Goal: Transaction & Acquisition: Purchase product/service

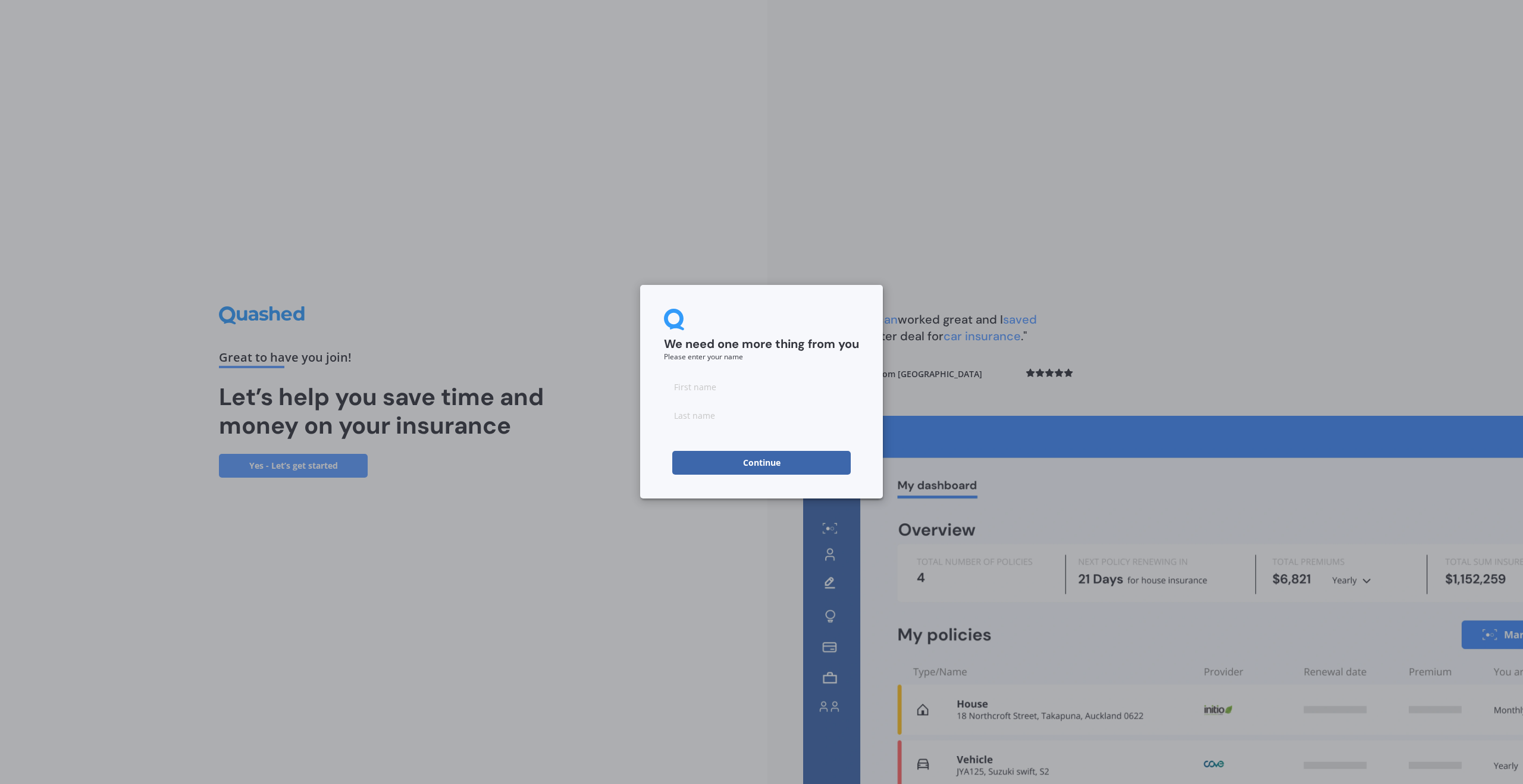
click at [689, 385] on input at bounding box center [761, 386] width 195 height 24
type input "[PERSON_NAME]"
click at [711, 416] on input at bounding box center [761, 415] width 195 height 24
type input "Sharp"
click at [749, 462] on button "Continue" at bounding box center [762, 463] width 179 height 24
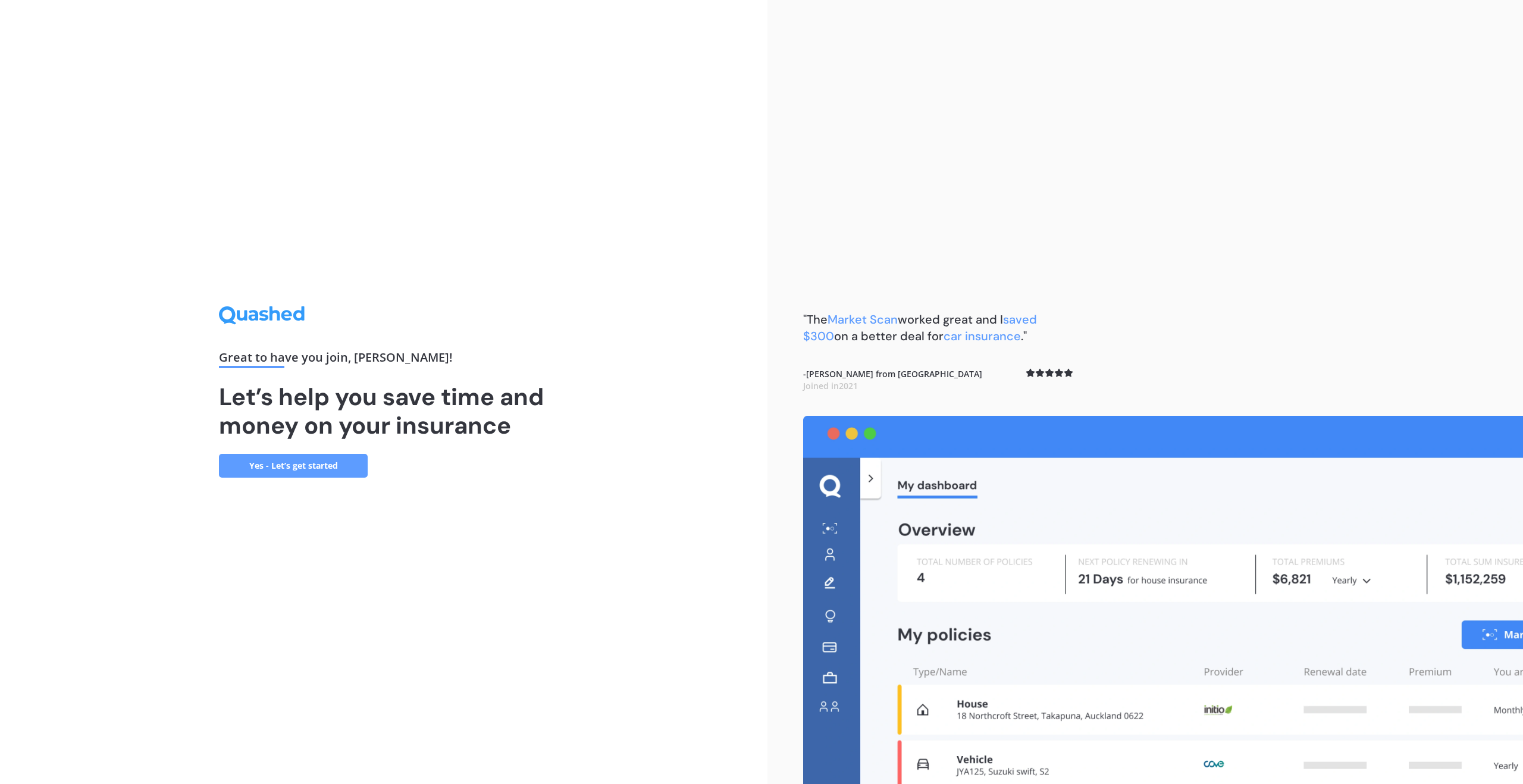
click at [314, 462] on link "Yes - Let’s get started" at bounding box center [293, 466] width 149 height 24
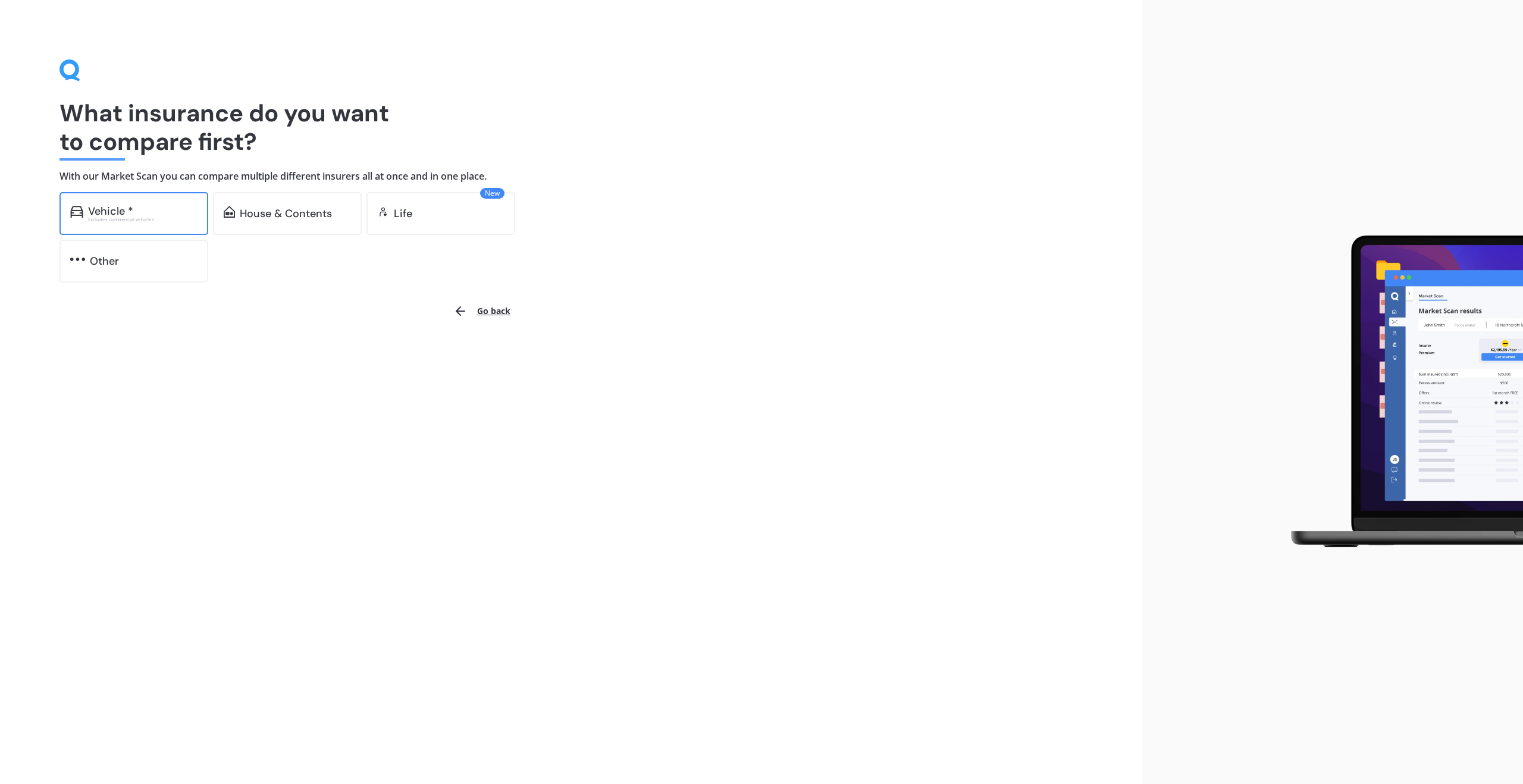
click at [145, 207] on div "Vehicle *" at bounding box center [142, 211] width 109 height 12
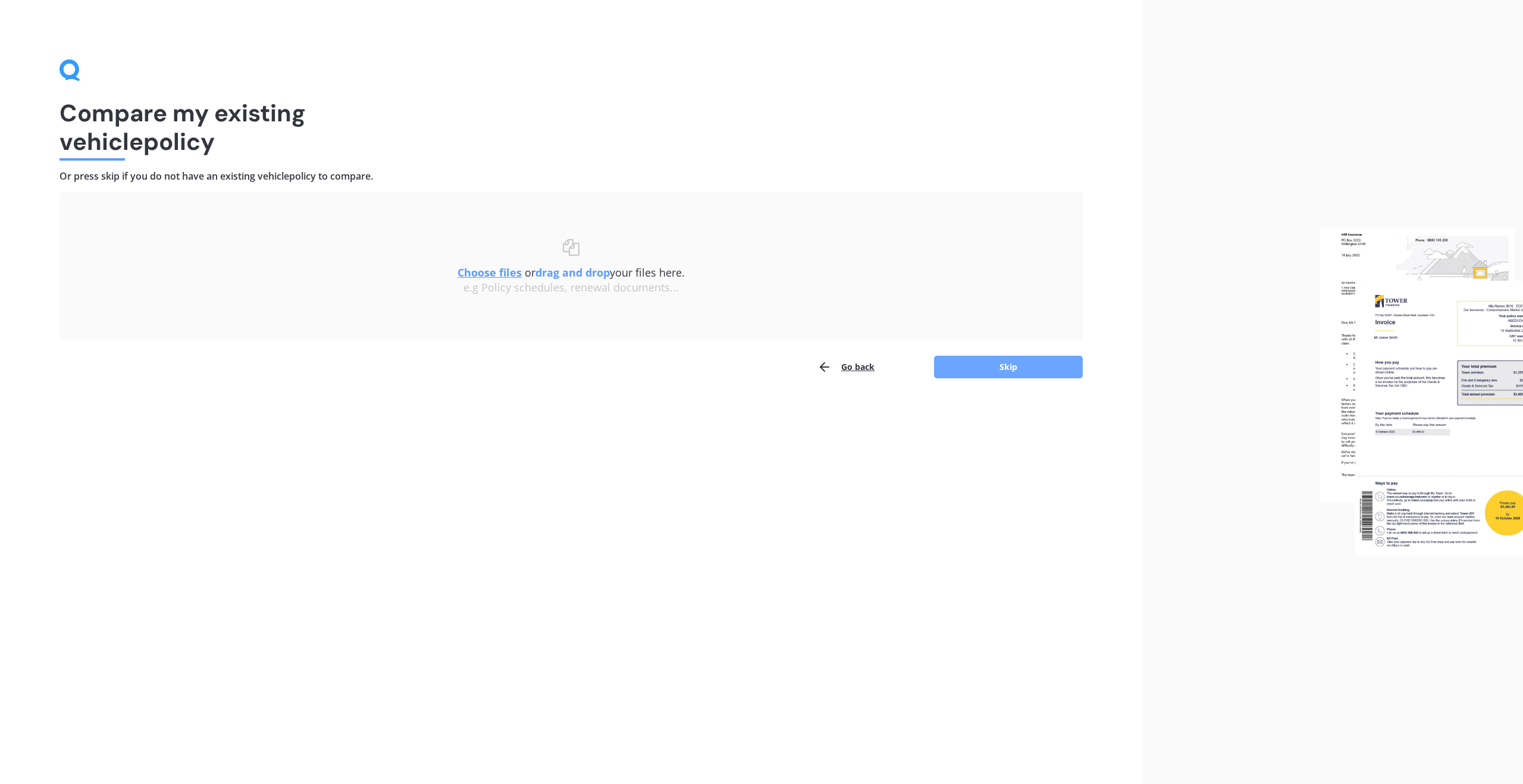
click at [964, 371] on button "Skip" at bounding box center [1008, 367] width 149 height 23
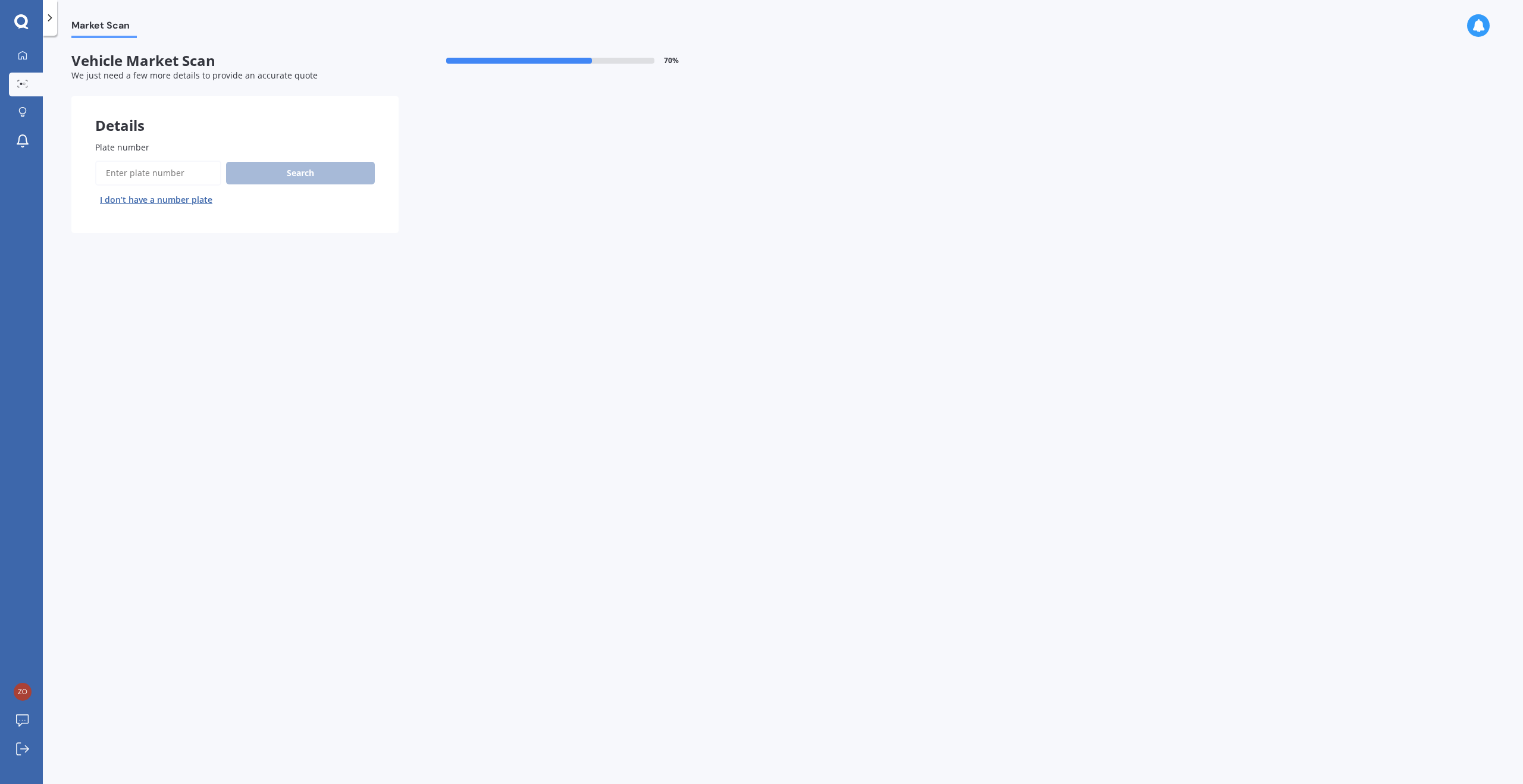
click at [179, 173] on input "Plate number" at bounding box center [158, 173] width 126 height 25
type input "jtn485"
click at [0, 0] on button "Next" at bounding box center [0, 0] width 0 height 0
select select "HYUNDAI"
select select "[GEOGRAPHIC_DATA]"
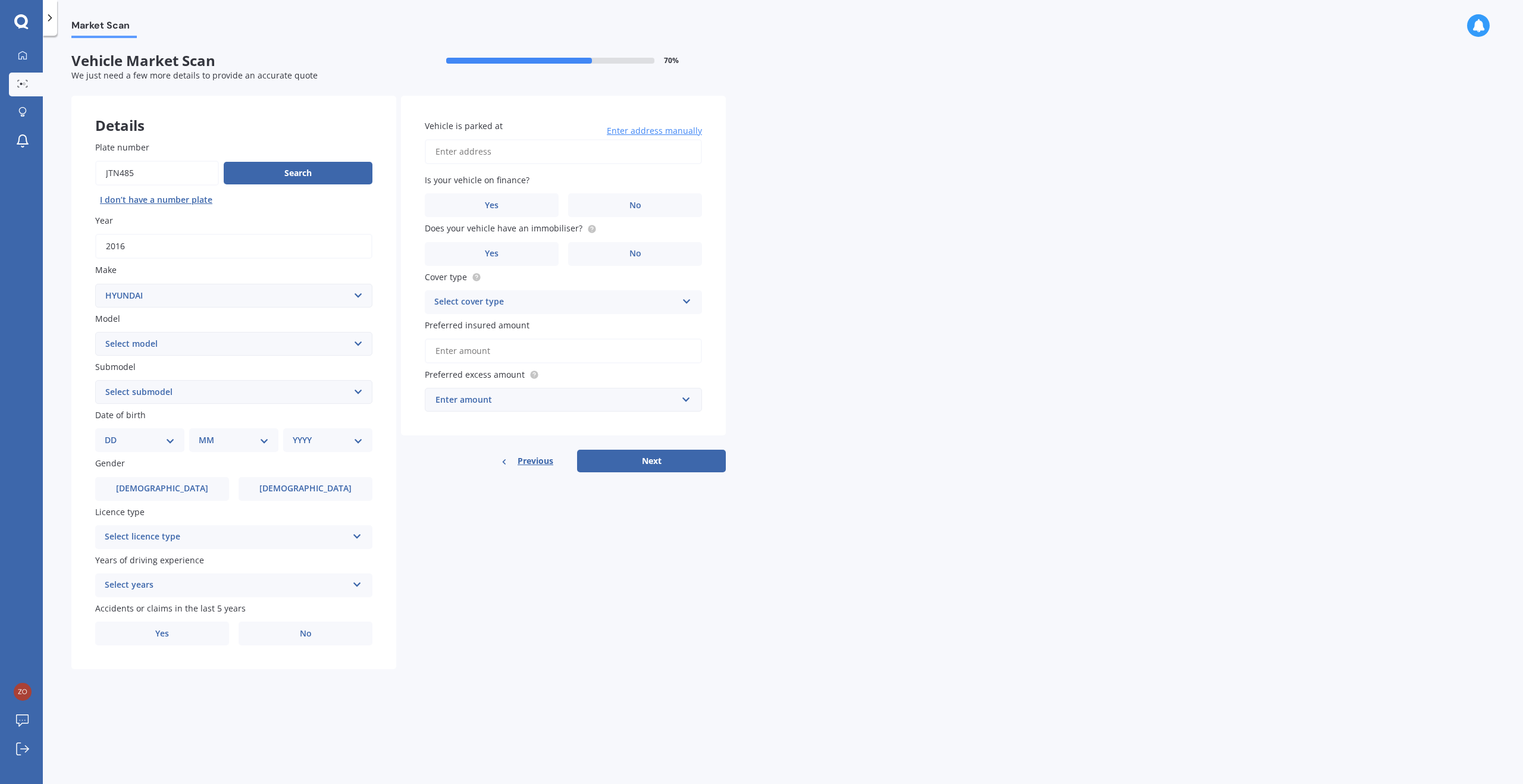
click at [492, 150] on input "Vehicle is parked at" at bounding box center [563, 152] width 277 height 25
type input "[STREET_ADDRESS]"
click at [620, 203] on label "No" at bounding box center [635, 205] width 134 height 24
click at [0, 0] on input "No" at bounding box center [0, 0] width 0 height 0
click at [639, 249] on span "No" at bounding box center [635, 254] width 12 height 10
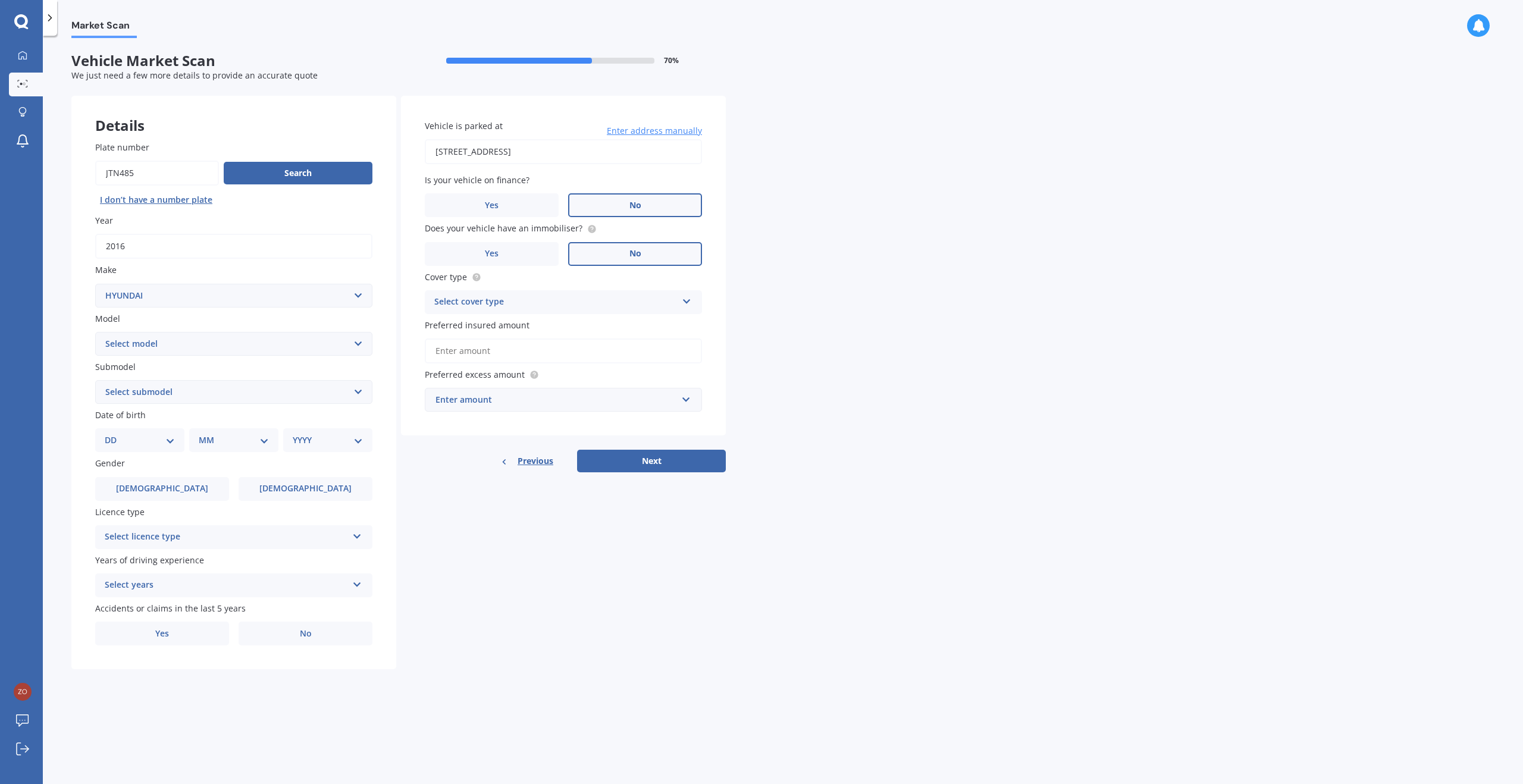
click at [0, 0] on input "No" at bounding box center [0, 0] width 0 height 0
click at [609, 300] on div "Select cover type" at bounding box center [555, 302] width 243 height 14
click at [575, 319] on div "Comprehensive" at bounding box center [563, 325] width 276 height 21
click at [560, 349] on input "Preferred insured amount" at bounding box center [563, 351] width 277 height 25
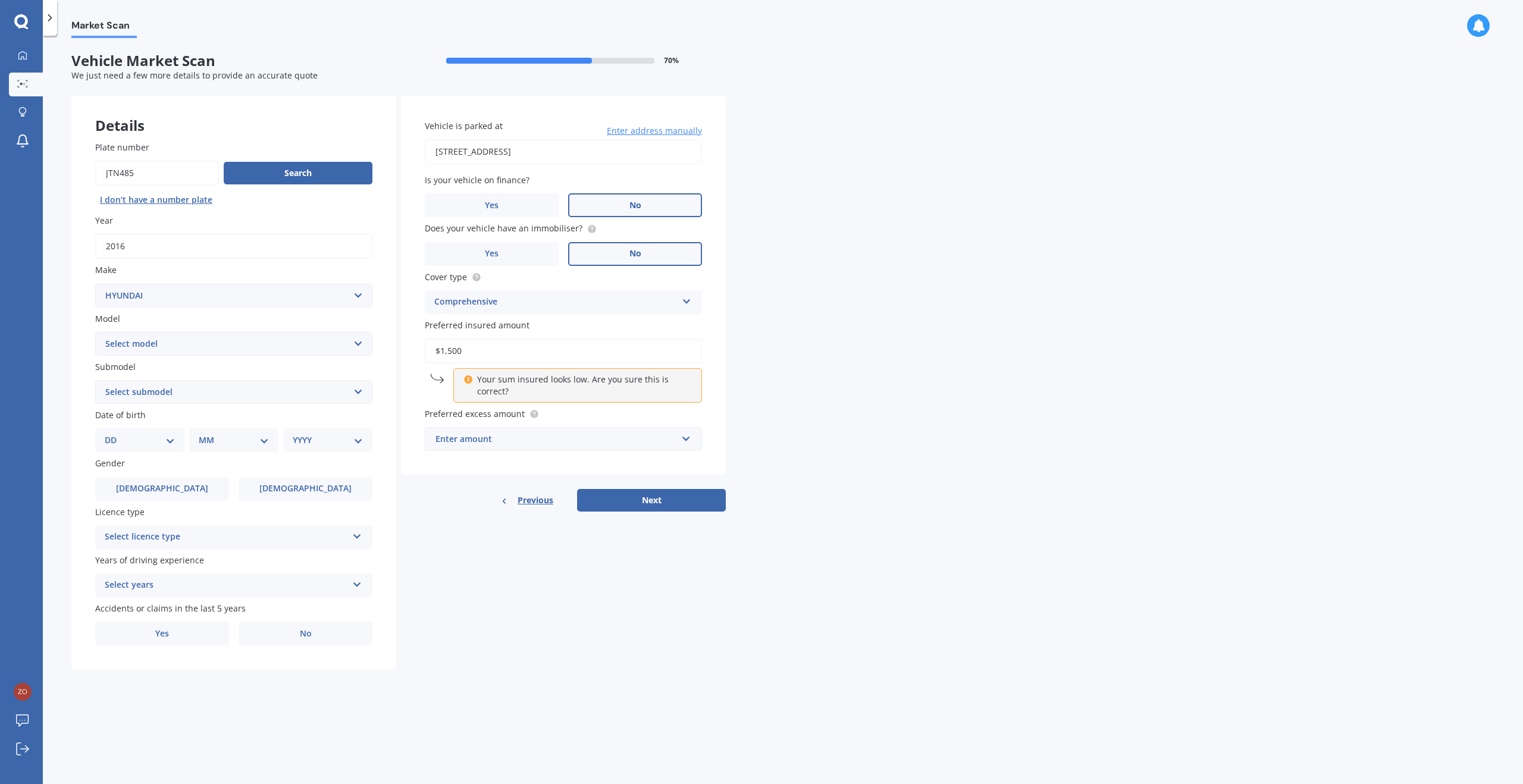
click at [763, 401] on div "Market Scan Vehicle Market Scan 70 % We just need a few more details to provide…" at bounding box center [782, 412] width 1480 height 748
click at [486, 352] on input "$1,500" at bounding box center [563, 351] width 277 height 25
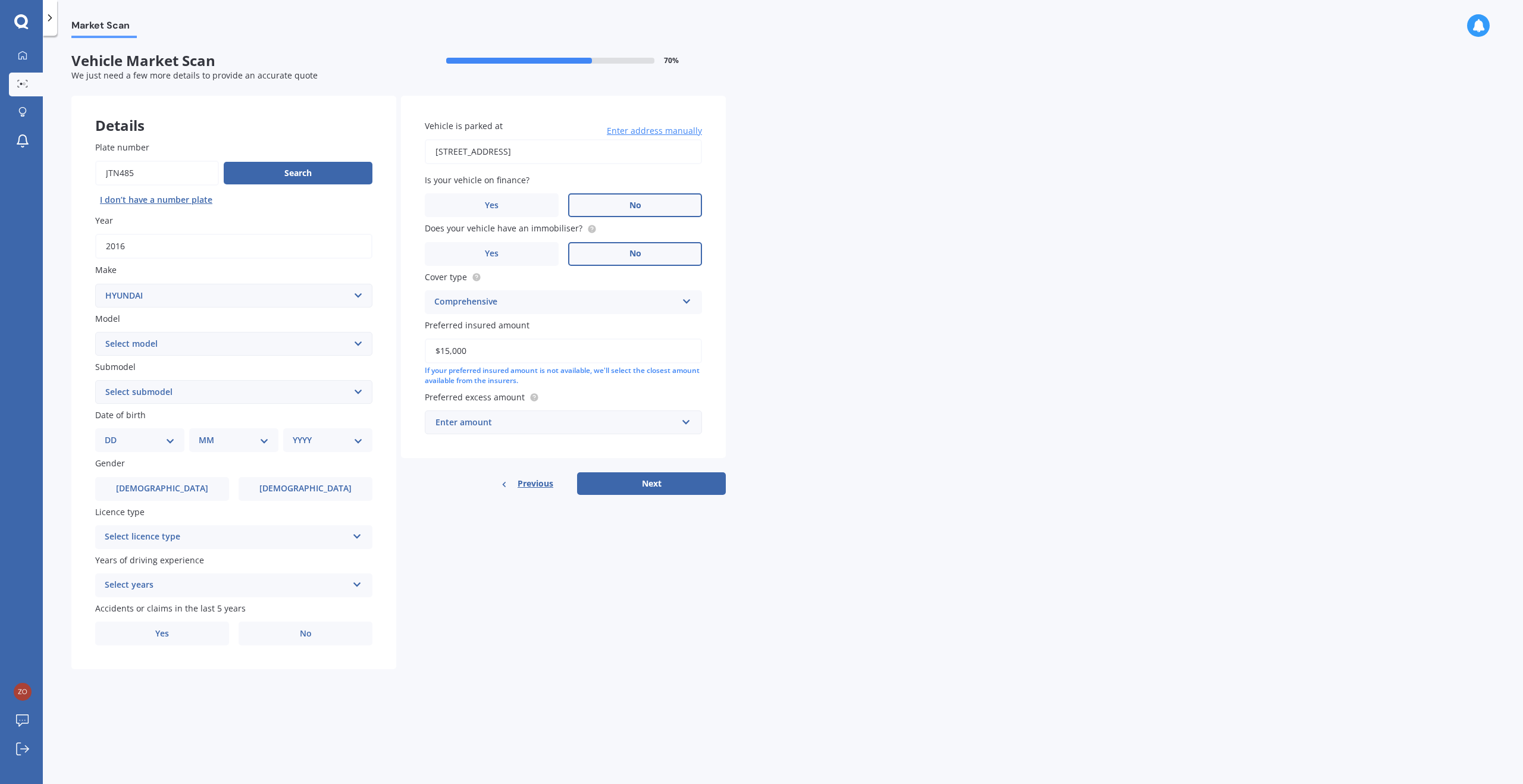
type input "$15,000"
click at [507, 423] on div "Enter amount" at bounding box center [556, 422] width 242 height 13
click at [463, 510] on div "$750" at bounding box center [563, 511] width 276 height 22
click at [607, 488] on button "Next" at bounding box center [651, 484] width 149 height 23
click at [167, 390] on select "Select submodel 1.6 Turbo Elite 2.0 4WD CRDi Turbo Diesel A4 2.0 4WD Petrol A4 …" at bounding box center [233, 392] width 277 height 24
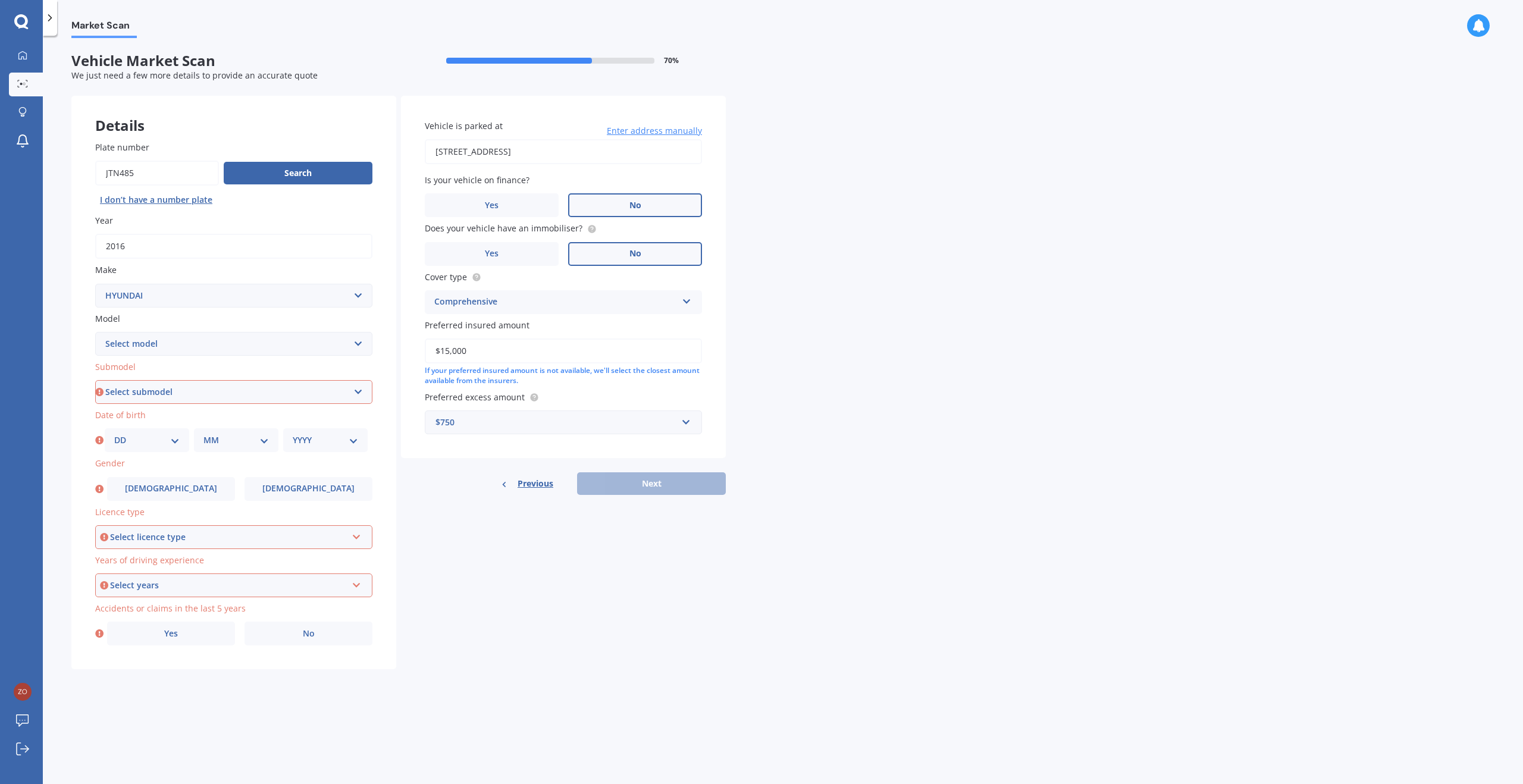
click at [126, 391] on select "Select submodel 1.6 Turbo Elite 2.0 4WD CRDi Turbo Diesel A4 2.0 4WD Petrol A4 …" at bounding box center [233, 392] width 277 height 24
select select "2.0 4WD CRDI TURBO DIESEL A4"
click at [169, 439] on select "DD 01 02 03 04 05 06 07 08 09 10 11 12 13 14 15 16 17 18 19 20 21 22 23 24 25 2…" at bounding box center [147, 440] width 66 height 13
select select "03"
click at [247, 440] on select "MM 01 02 03 04 05 06 07 08 09 10 11 12" at bounding box center [236, 440] width 66 height 13
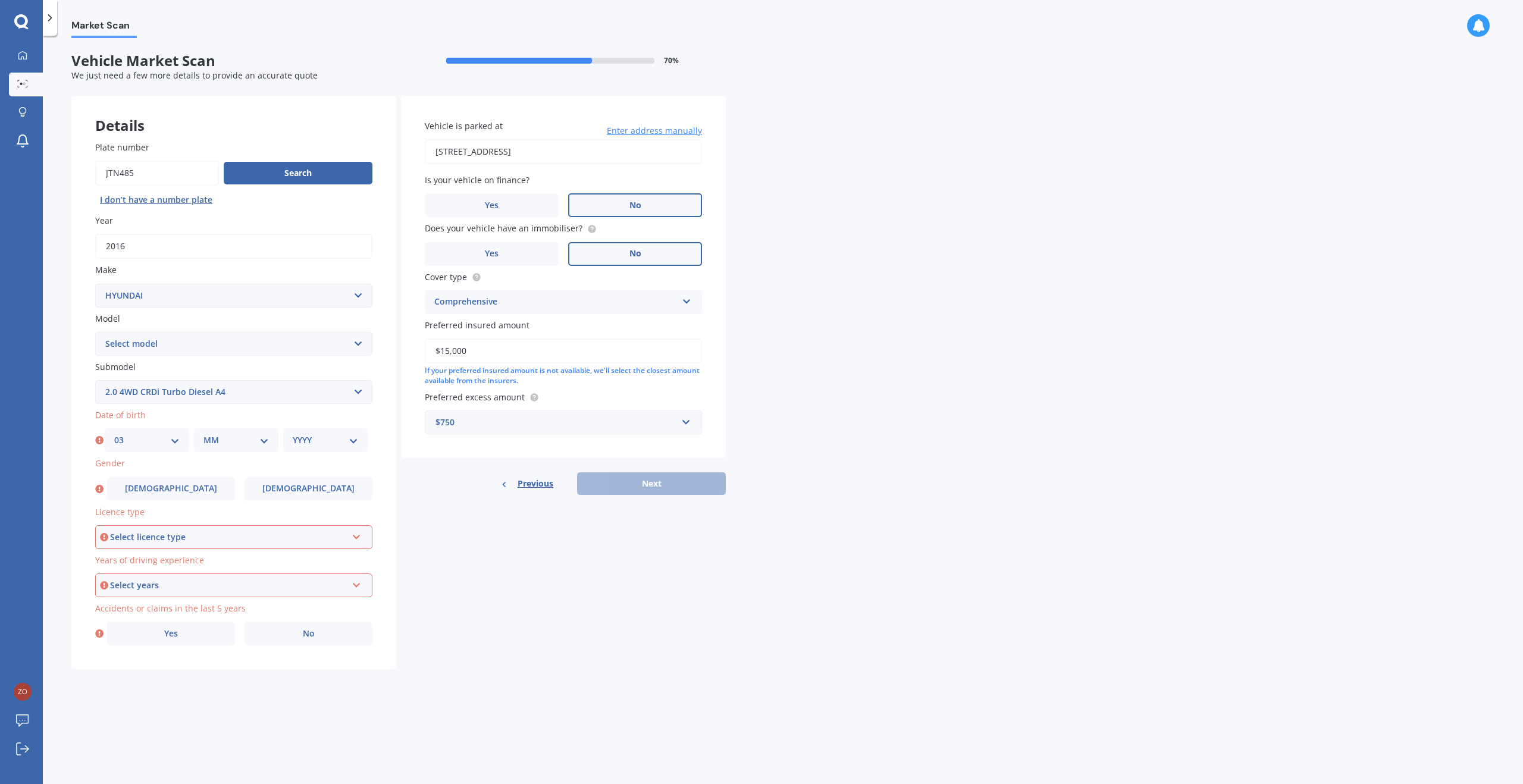
select select "06"
click at [307, 443] on select "YYYY 2025 2024 2023 2022 2021 2020 2019 2018 2017 2016 2015 2014 2013 2012 2011…" at bounding box center [325, 440] width 66 height 13
select select "2001"
click at [300, 493] on span "[DEMOGRAPHIC_DATA]" at bounding box center [308, 488] width 95 height 10
click at [0, 0] on input "[DEMOGRAPHIC_DATA]" at bounding box center [0, 0] width 0 height 0
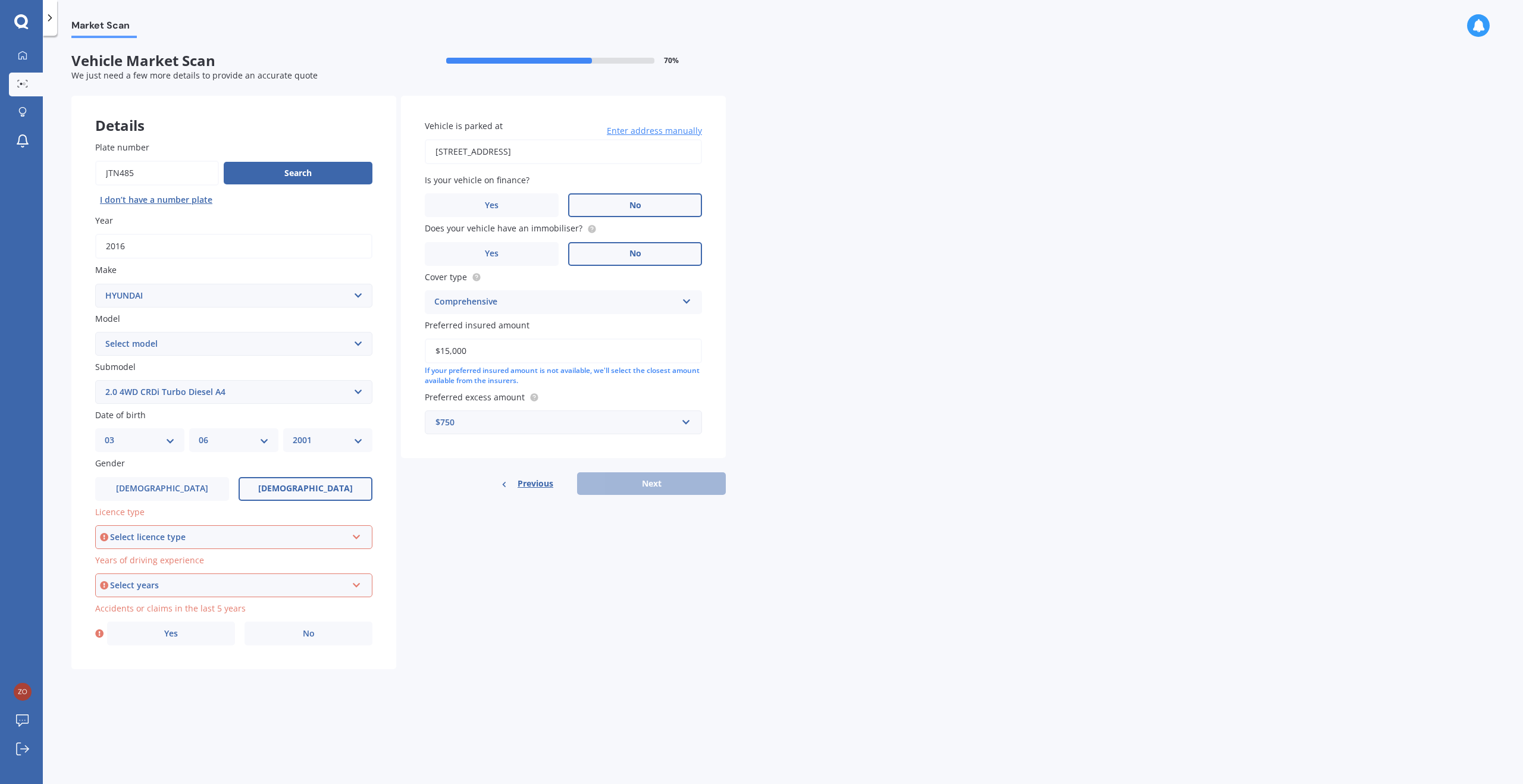
click at [273, 533] on div "Select licence type" at bounding box center [228, 537] width 237 height 13
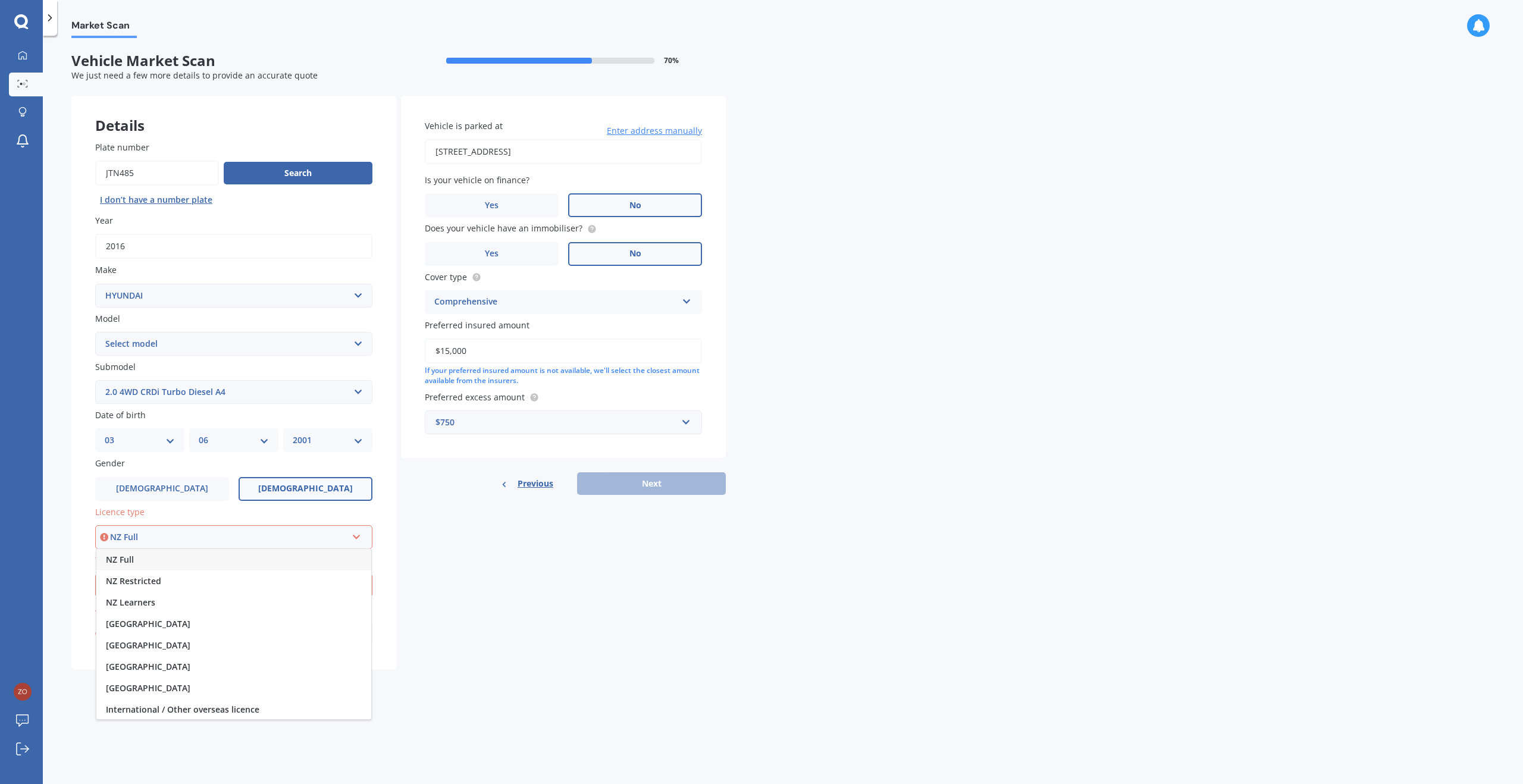
click at [208, 564] on div "NZ Full" at bounding box center [234, 560] width 275 height 21
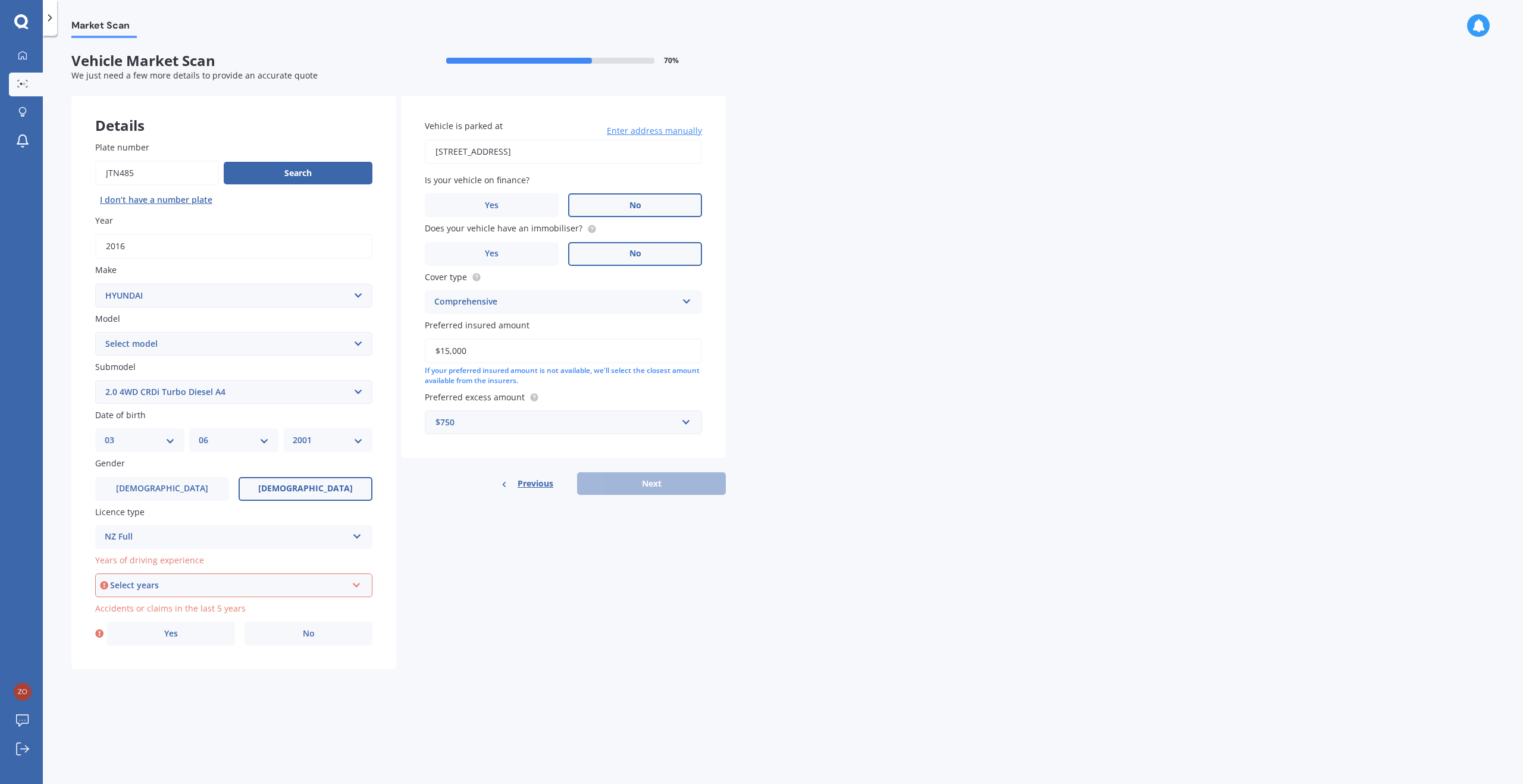
click at [201, 576] on div "Select years 5 or more years 4 years 3 years 2 years 1 year" at bounding box center [233, 586] width 277 height 24
click at [201, 610] on div "5 or more years" at bounding box center [234, 608] width 275 height 21
click at [281, 637] on label "No" at bounding box center [308, 634] width 128 height 24
click at [0, 0] on input "No" at bounding box center [0, 0] width 0 height 0
click at [667, 489] on button "Next" at bounding box center [651, 484] width 149 height 23
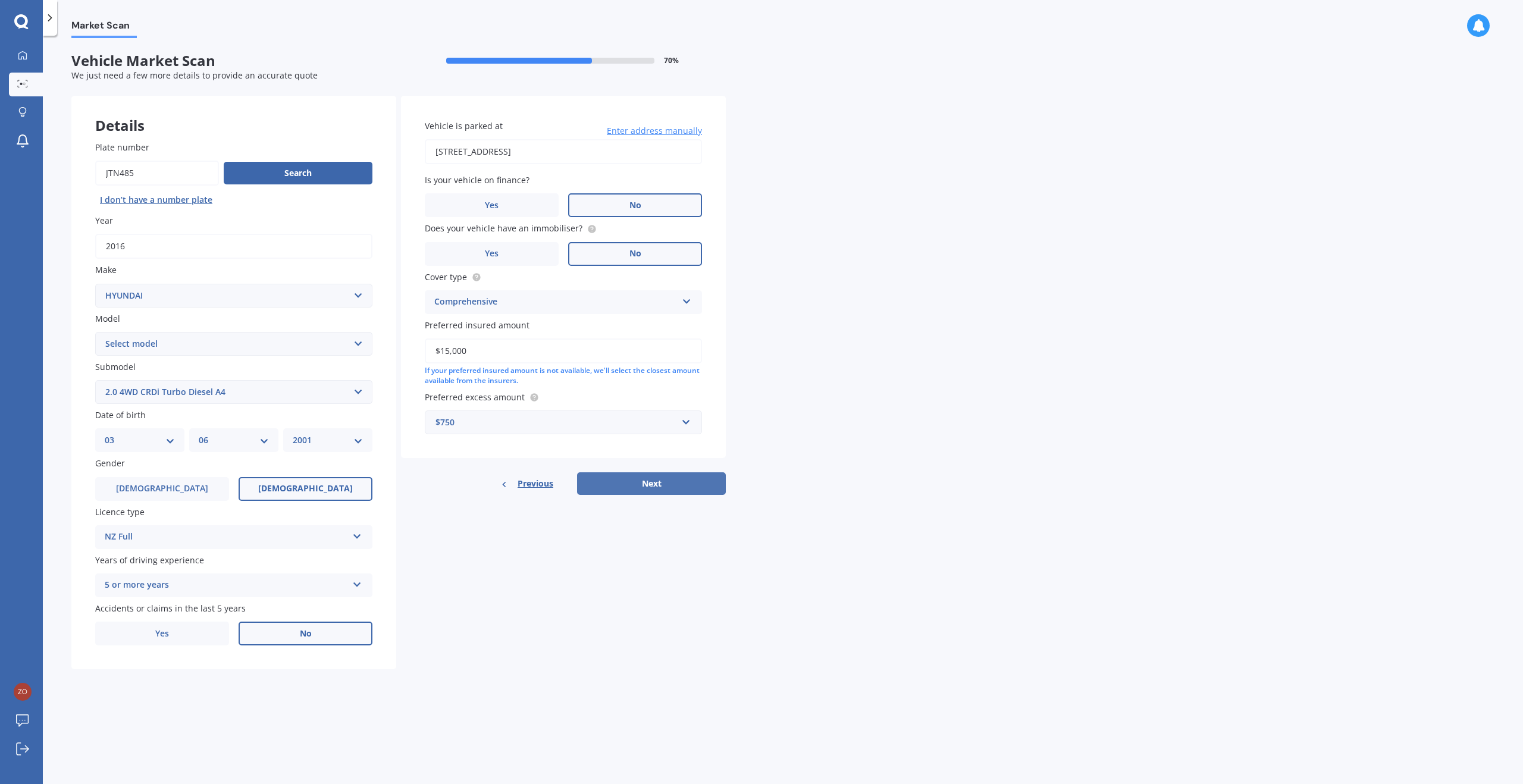
select select "03"
select select "06"
select select "2001"
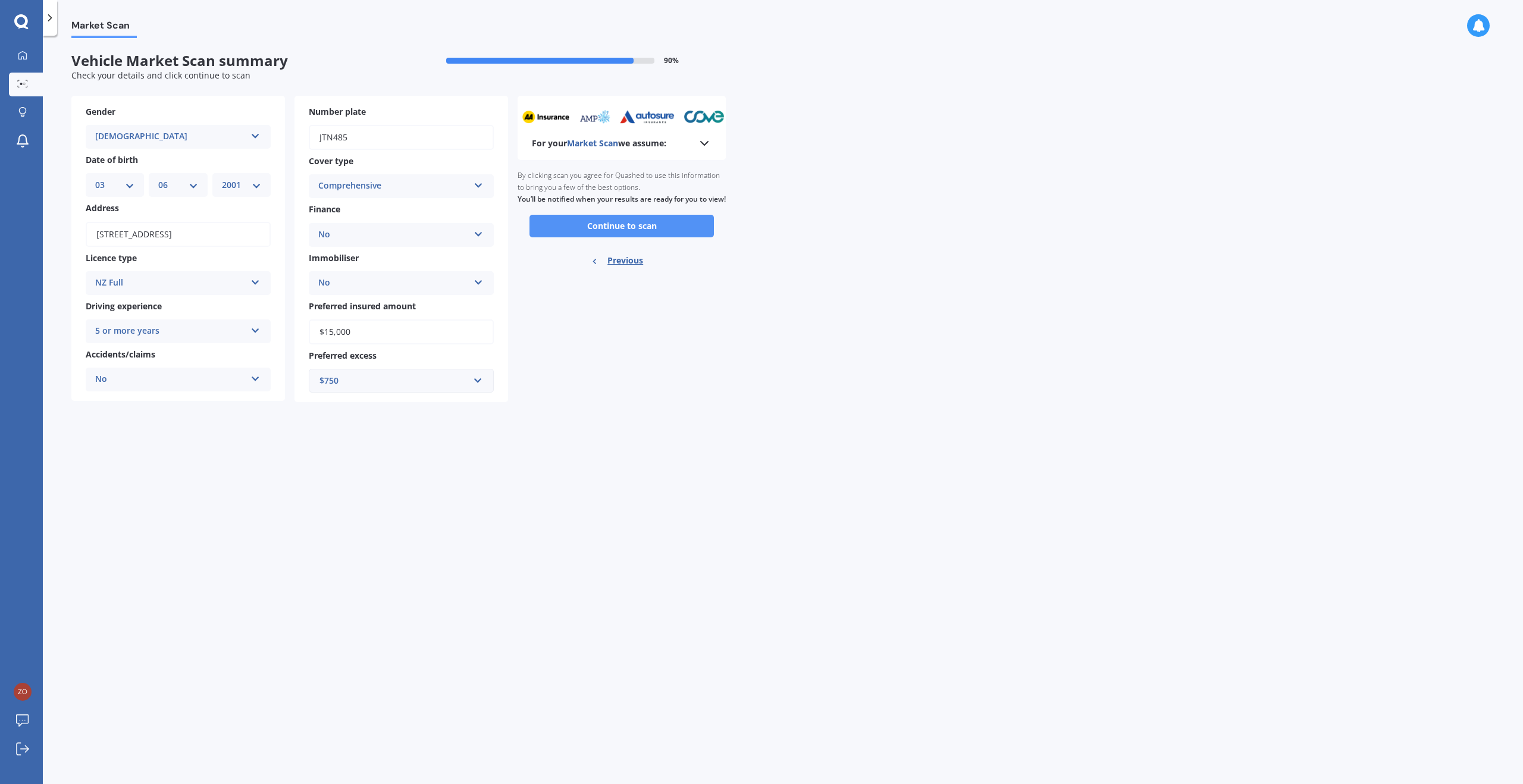
click at [561, 237] on button "Continue to scan" at bounding box center [621, 226] width 184 height 23
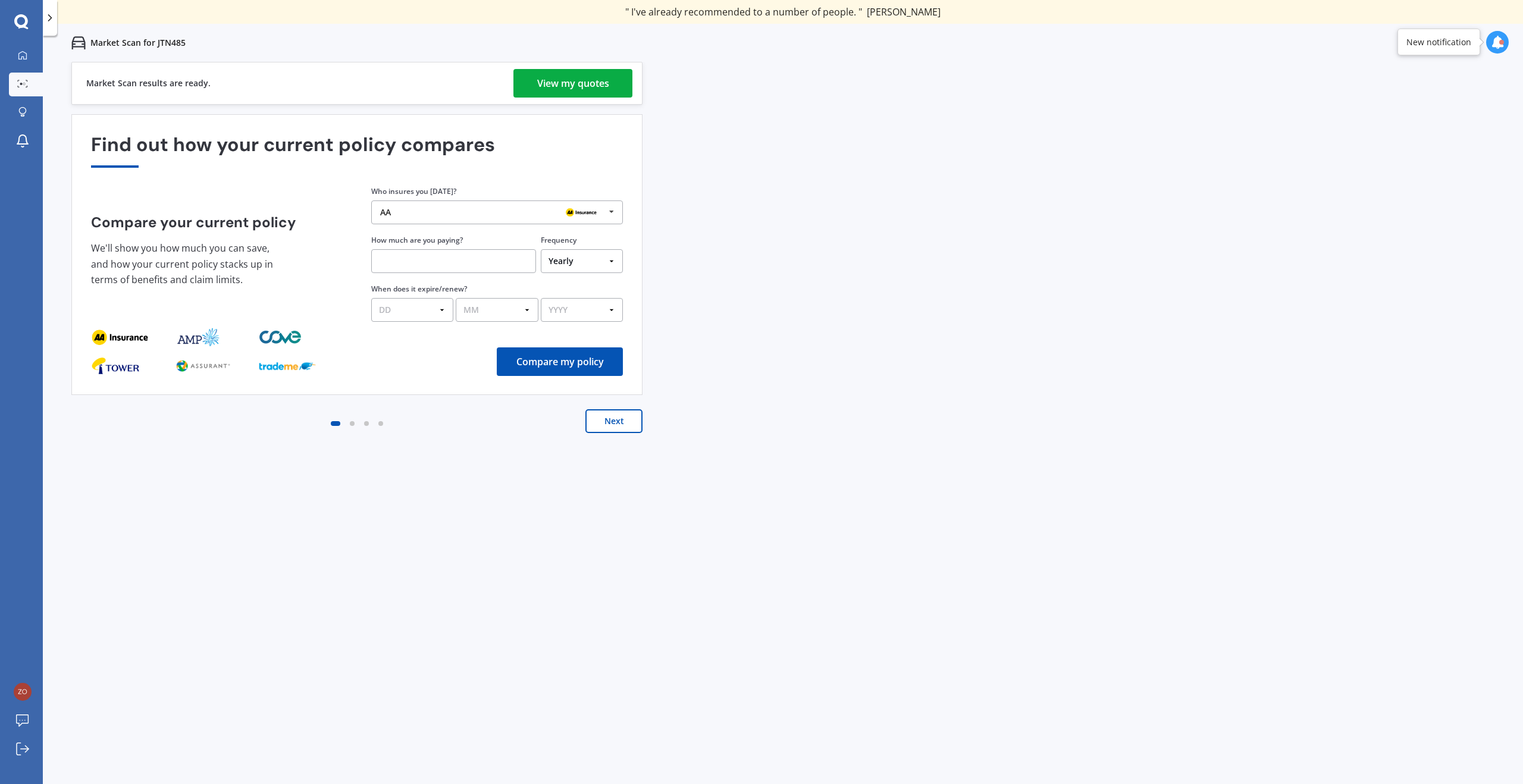
click at [575, 85] on div "View my quotes" at bounding box center [573, 83] width 72 height 28
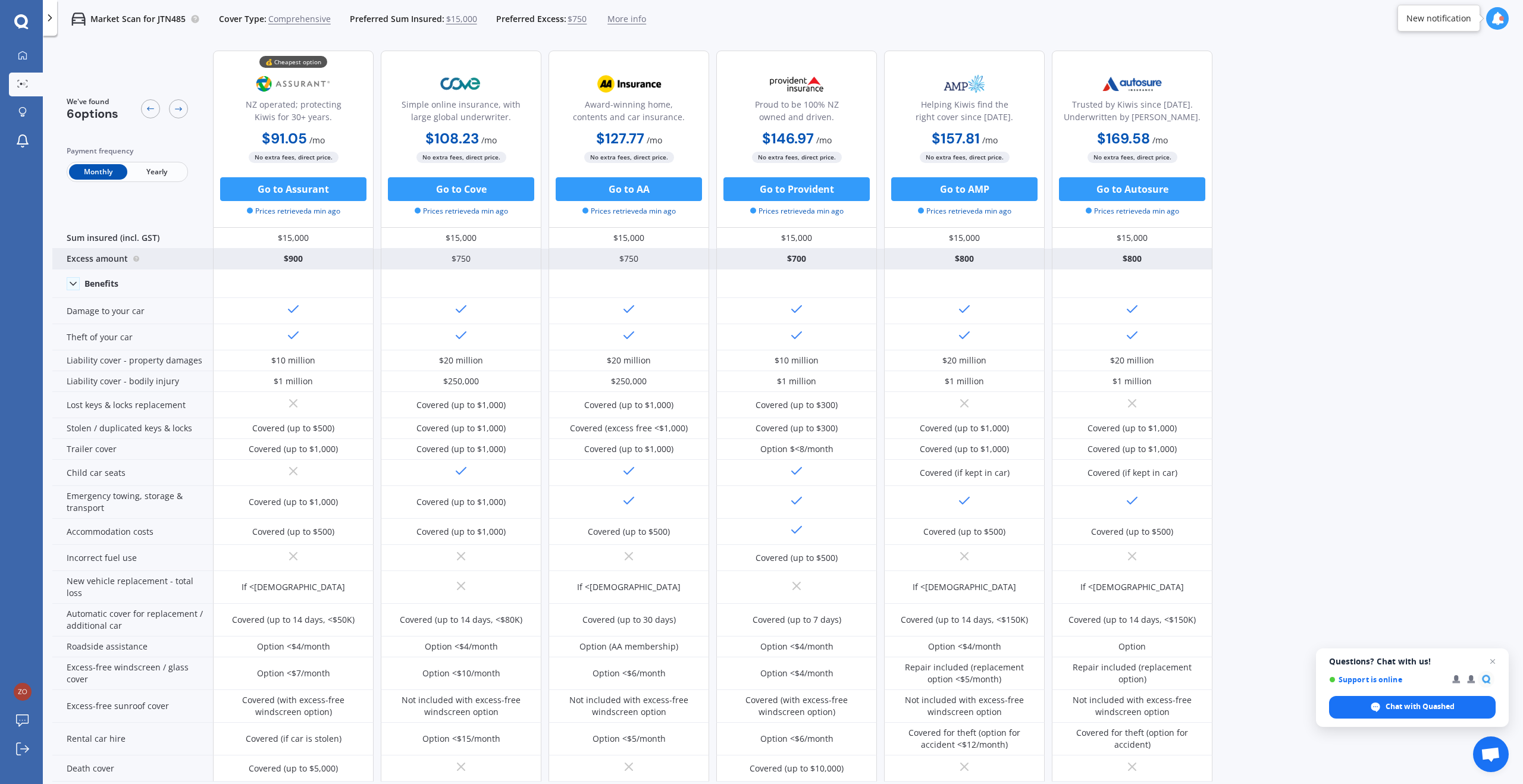
click at [290, 254] on div "$900" at bounding box center [292, 259] width 160 height 21
click at [292, 258] on div "$900" at bounding box center [292, 259] width 160 height 21
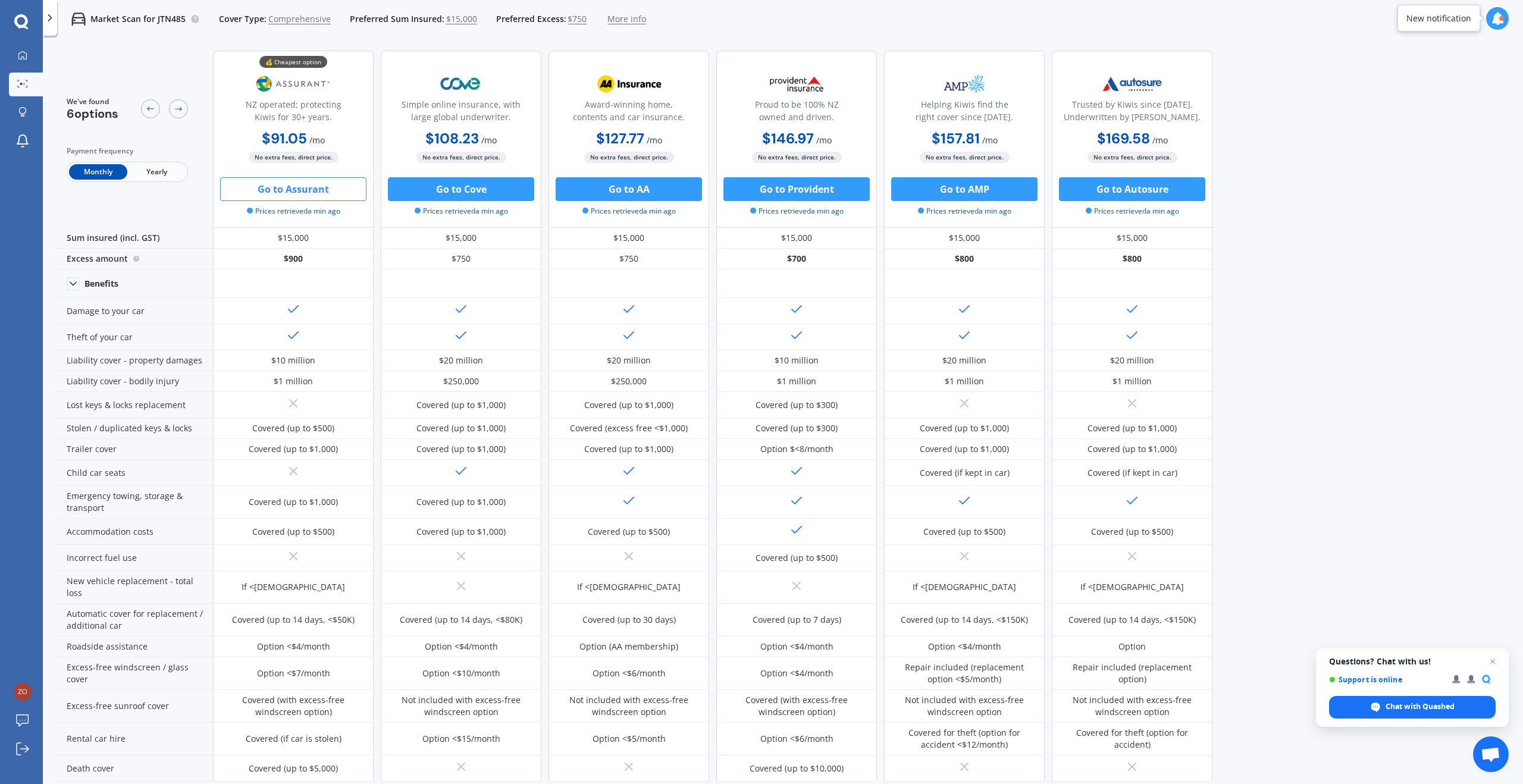
click at [302, 191] on button "Go to Assurant" at bounding box center [292, 189] width 146 height 24
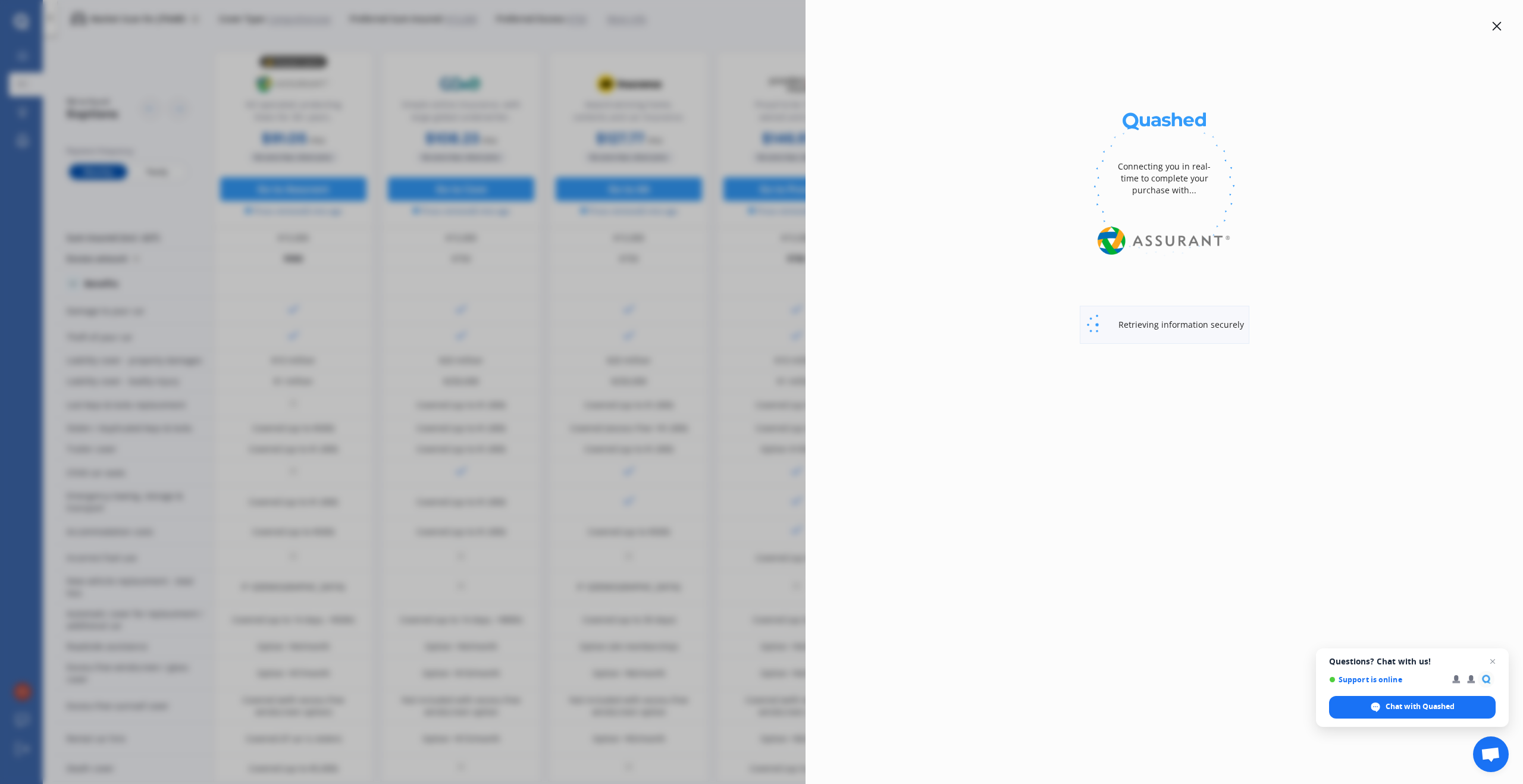
click at [1502, 29] on div at bounding box center [1497, 26] width 14 height 14
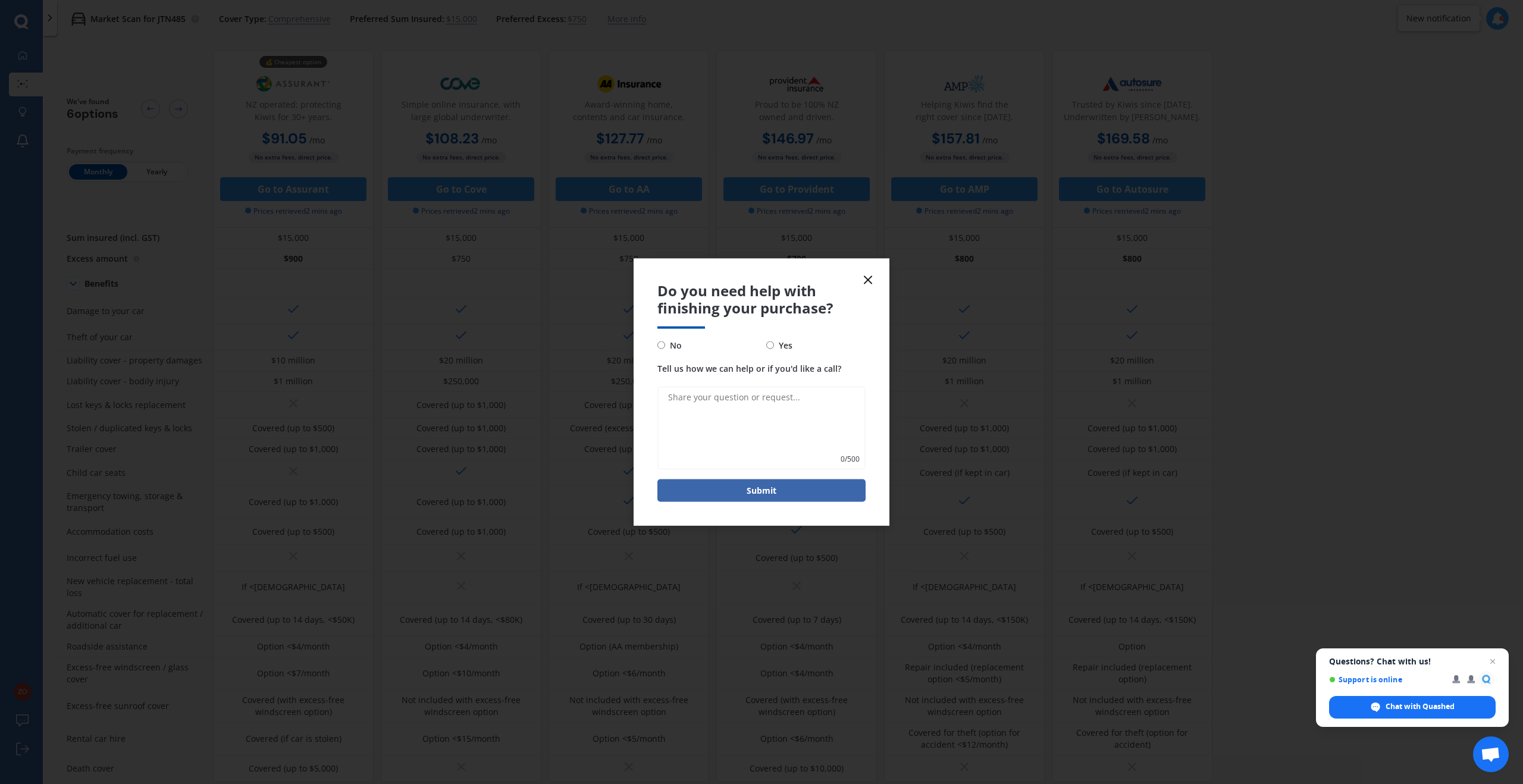
click at [876, 275] on form "Do you need help with finishing your purchase? No Yes Tell us how we can help o…" at bounding box center [762, 392] width 256 height 267
click at [873, 276] on icon at bounding box center [868, 280] width 14 height 14
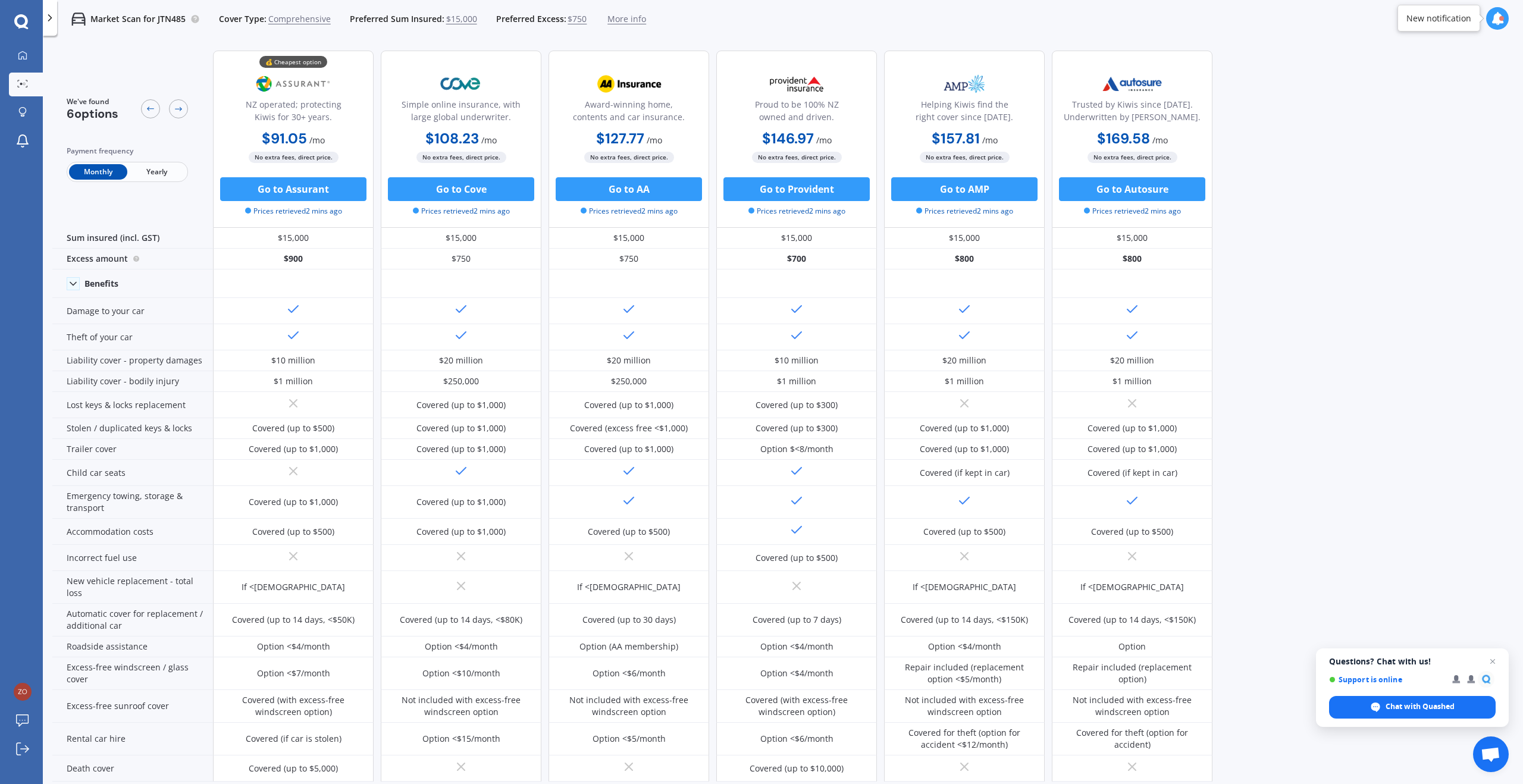
click at [156, 172] on span "Yearly" at bounding box center [156, 172] width 58 height 16
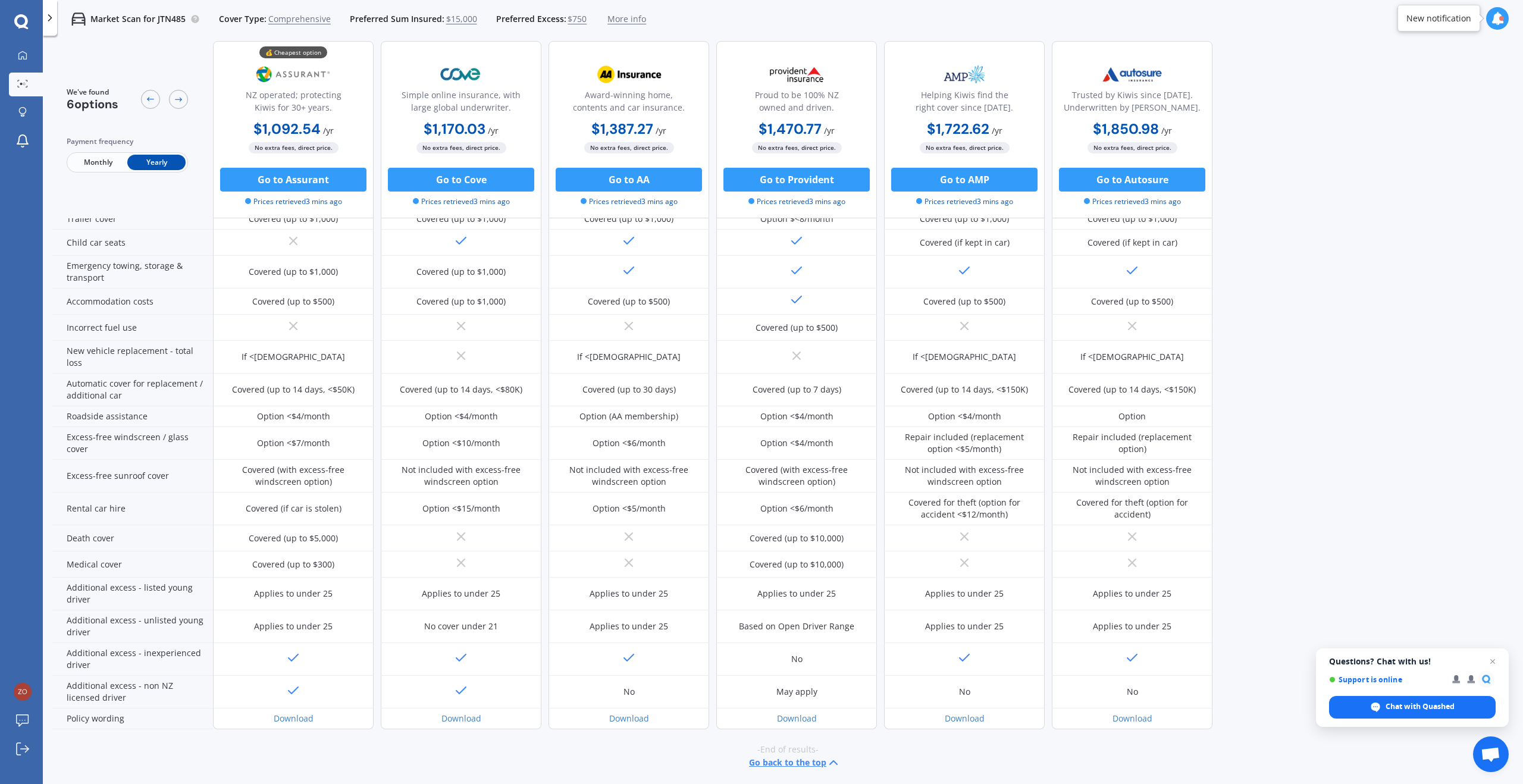
scroll to position [100, 0]
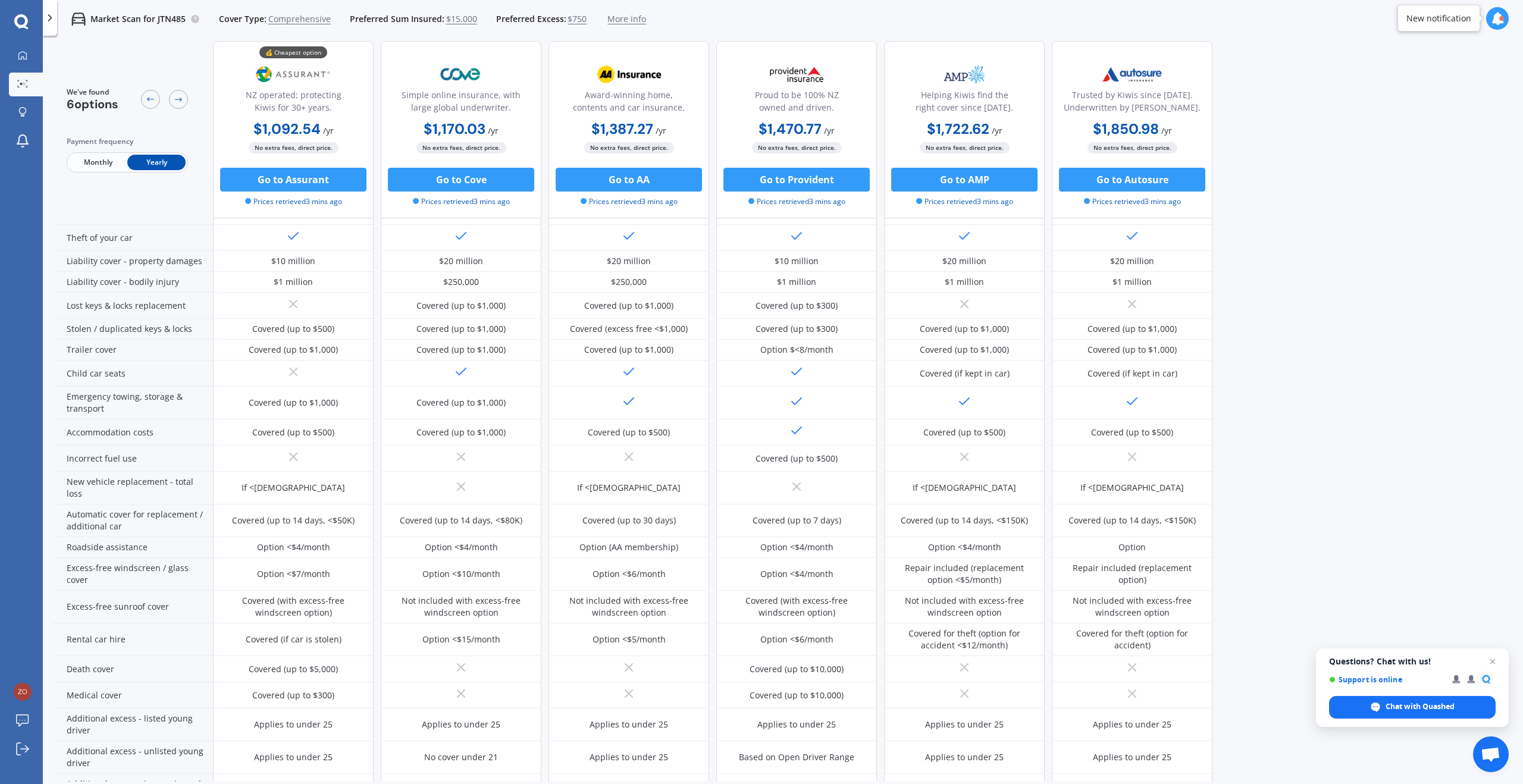
click at [576, 21] on span "$750" at bounding box center [577, 19] width 19 height 12
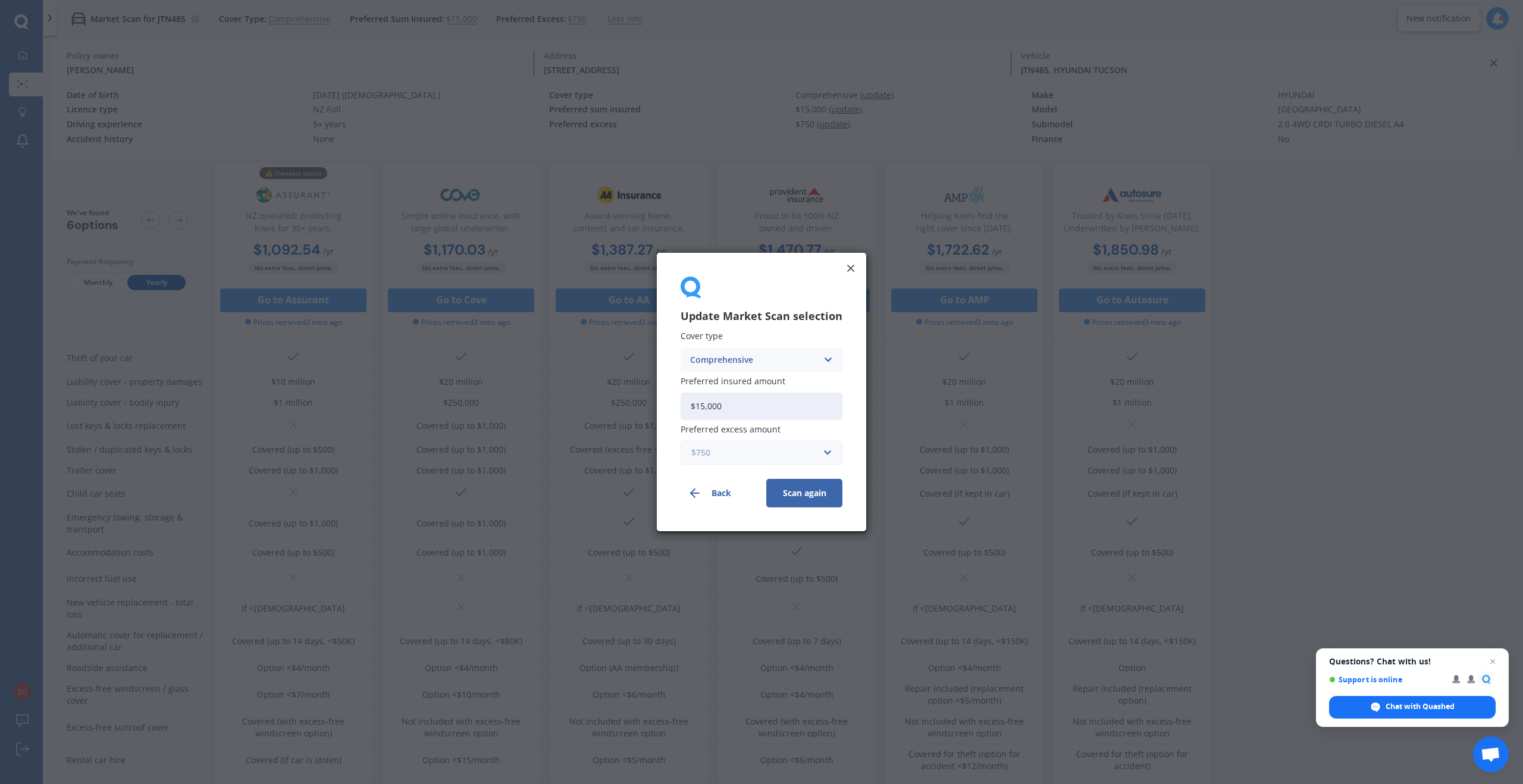
click at [752, 441] on input "text" at bounding box center [757, 452] width 151 height 23
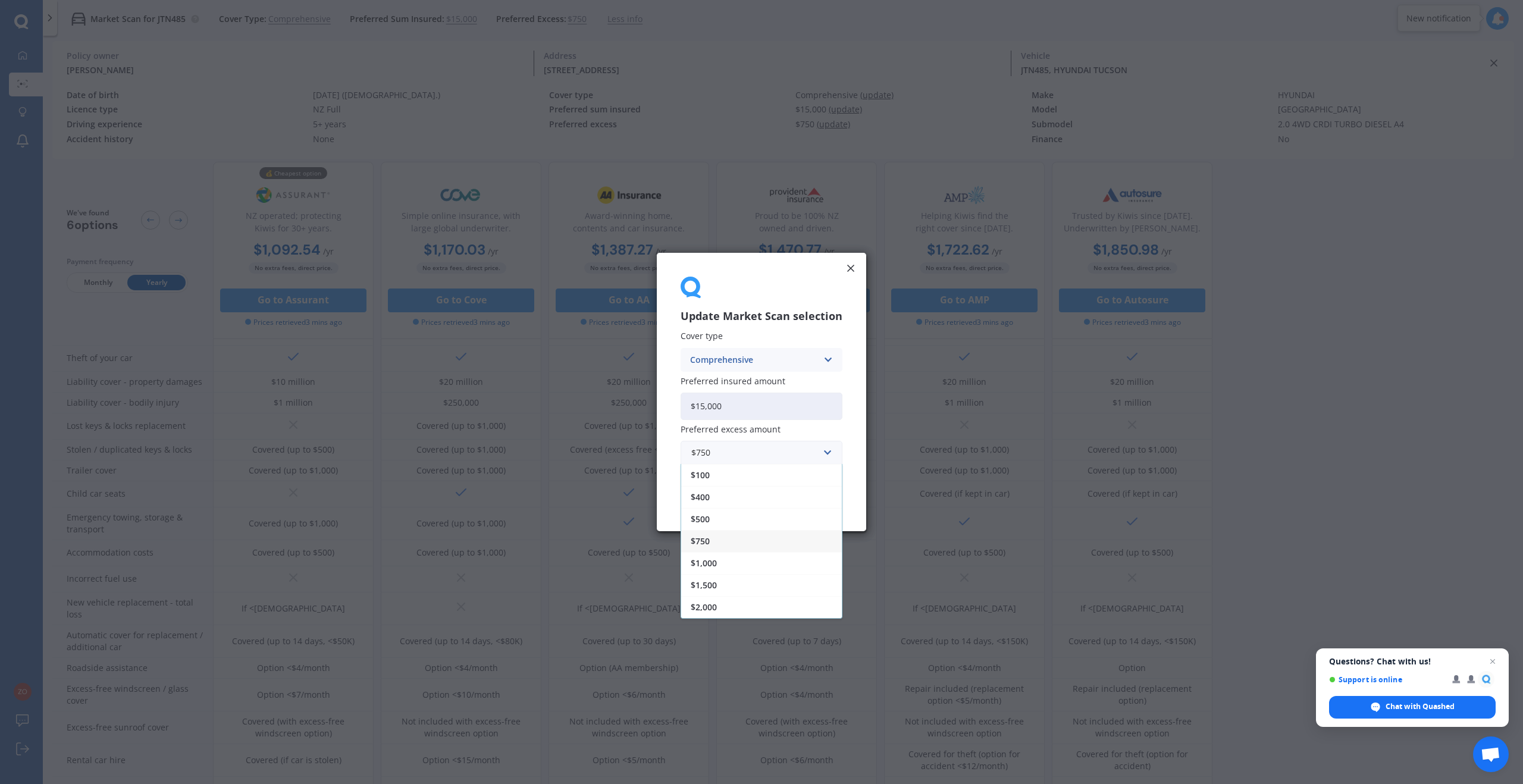
click at [730, 517] on div "$500" at bounding box center [761, 519] width 160 height 22
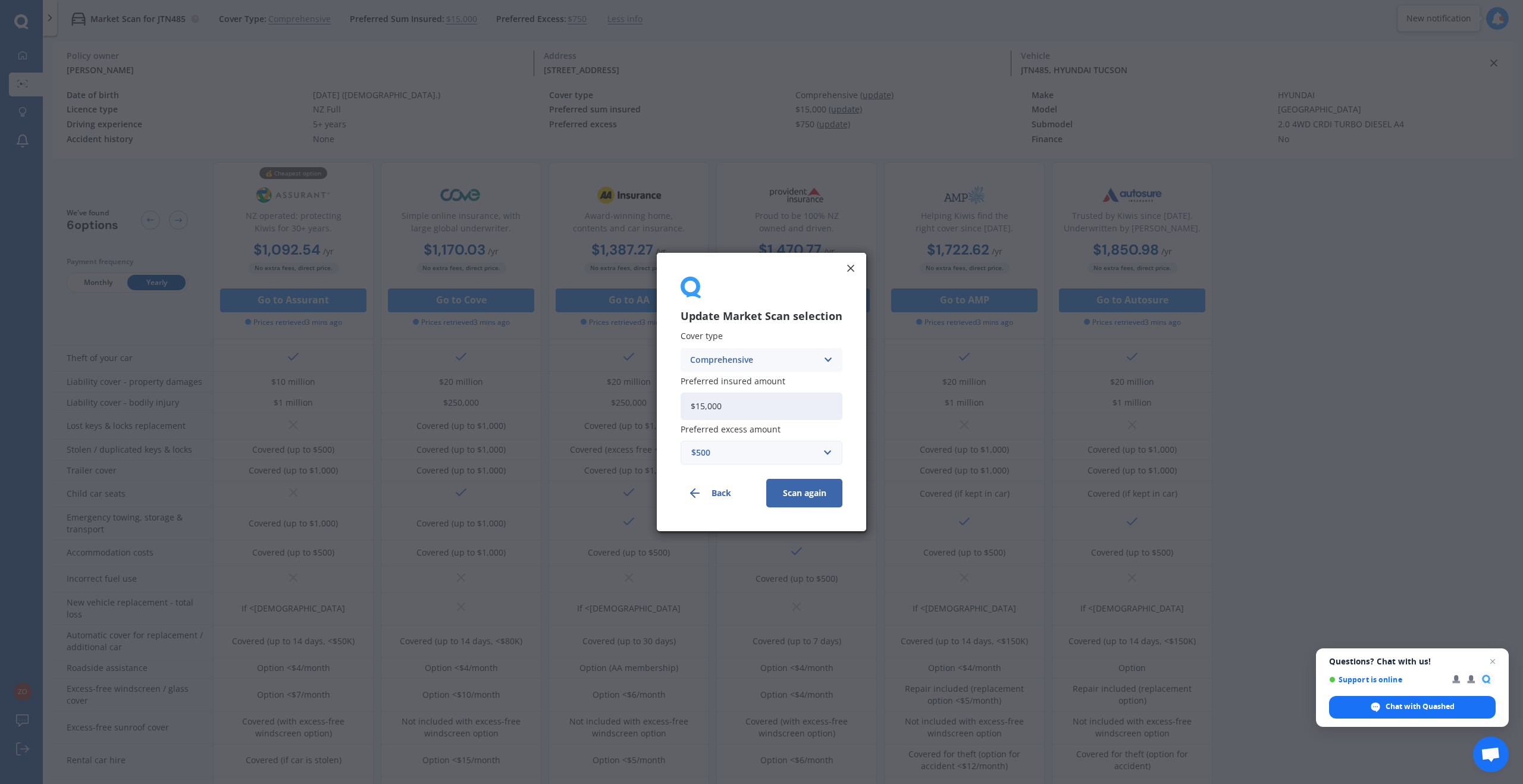
click at [790, 492] on button "Scan again" at bounding box center [804, 493] width 76 height 28
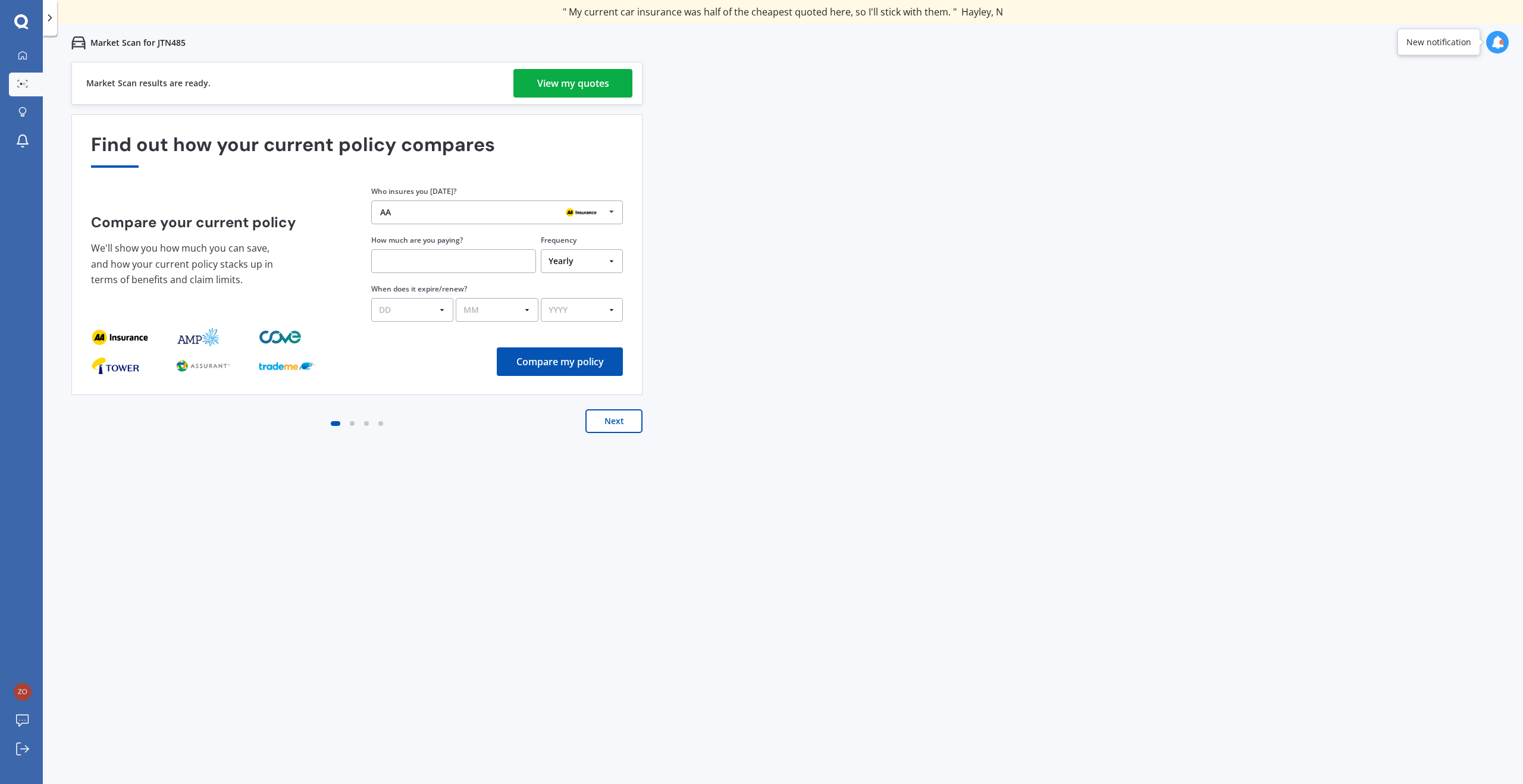
click at [581, 90] on div "View my quotes" at bounding box center [573, 83] width 72 height 28
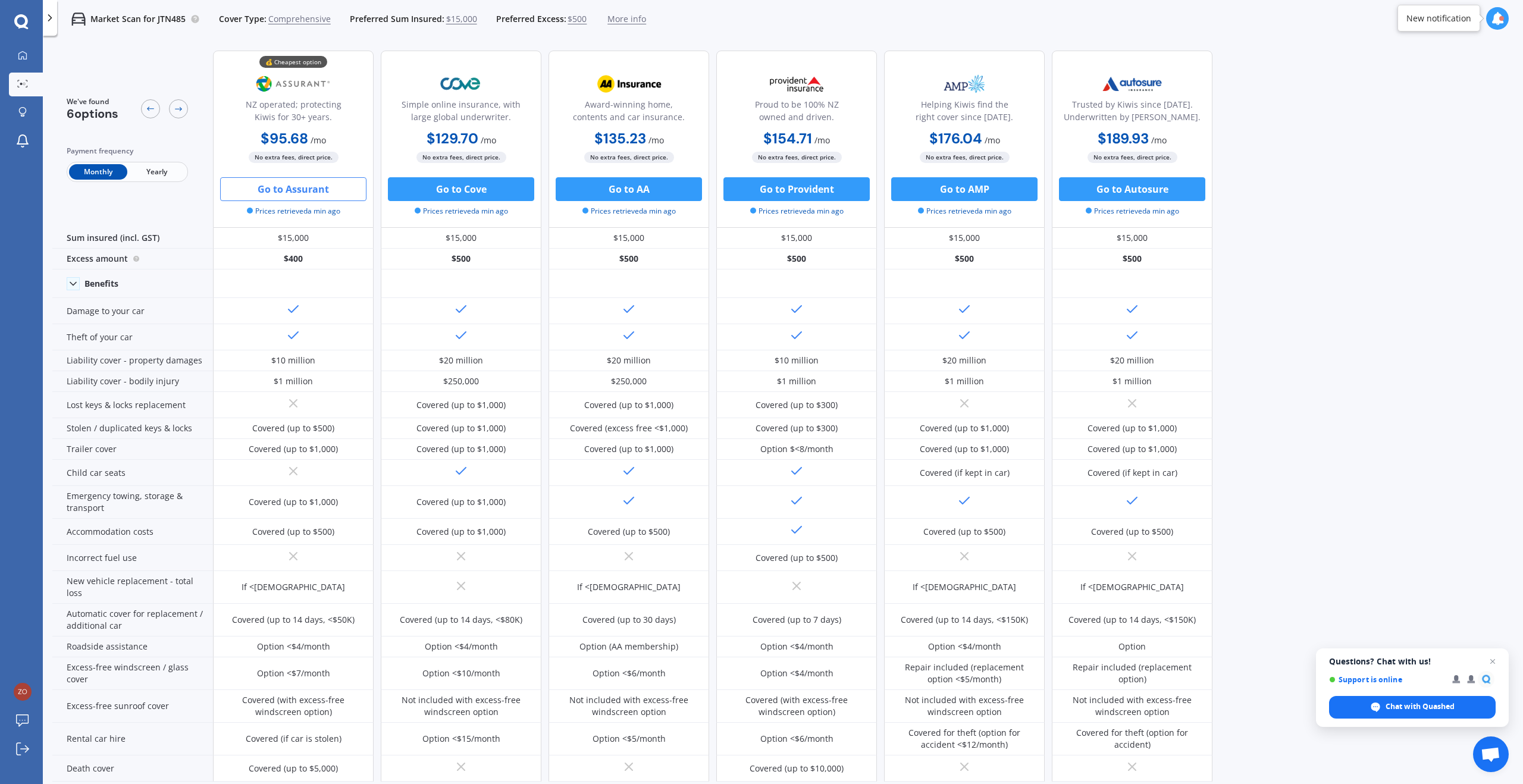
click at [295, 187] on button "Go to Assurant" at bounding box center [292, 189] width 146 height 24
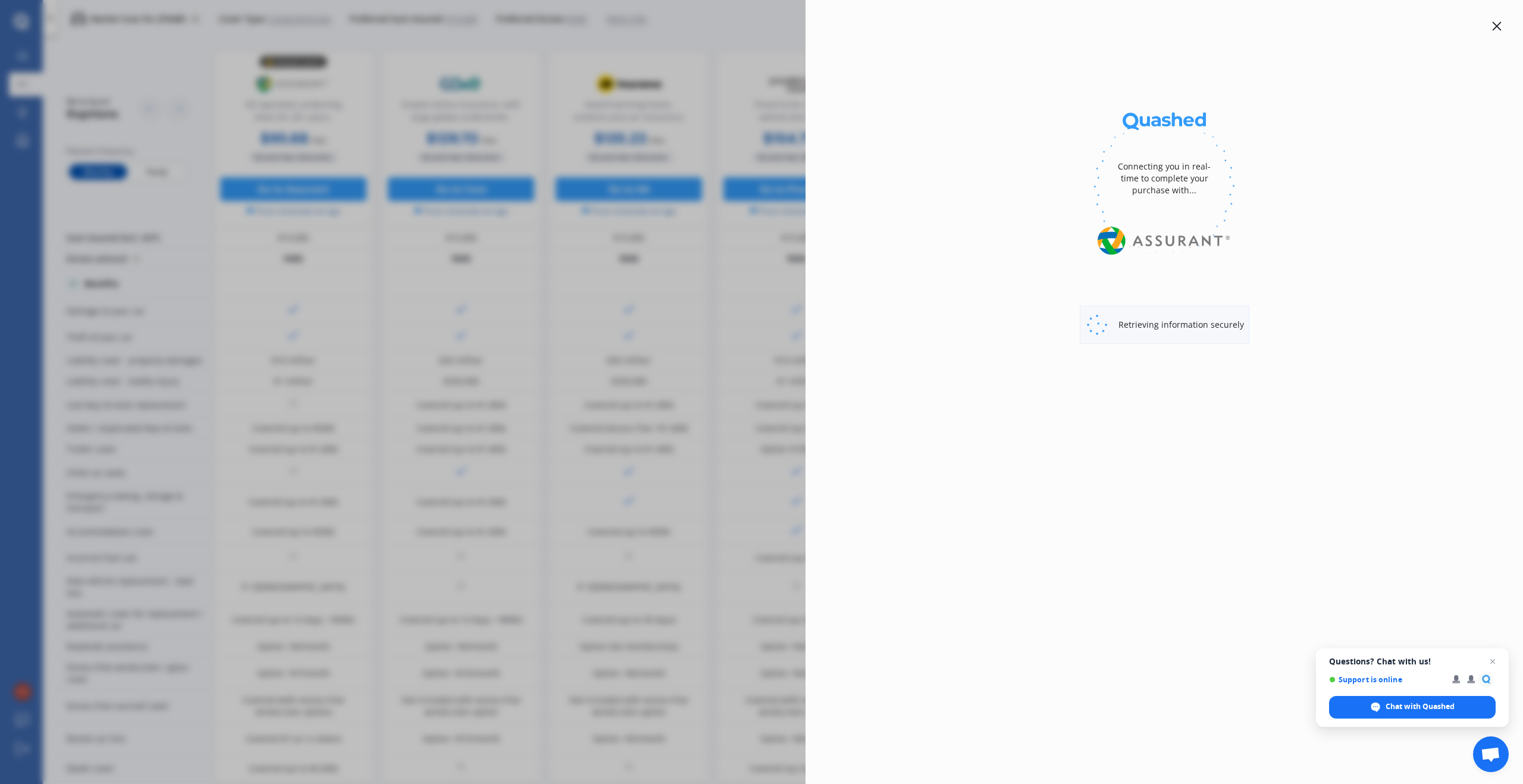
select select "Monthly"
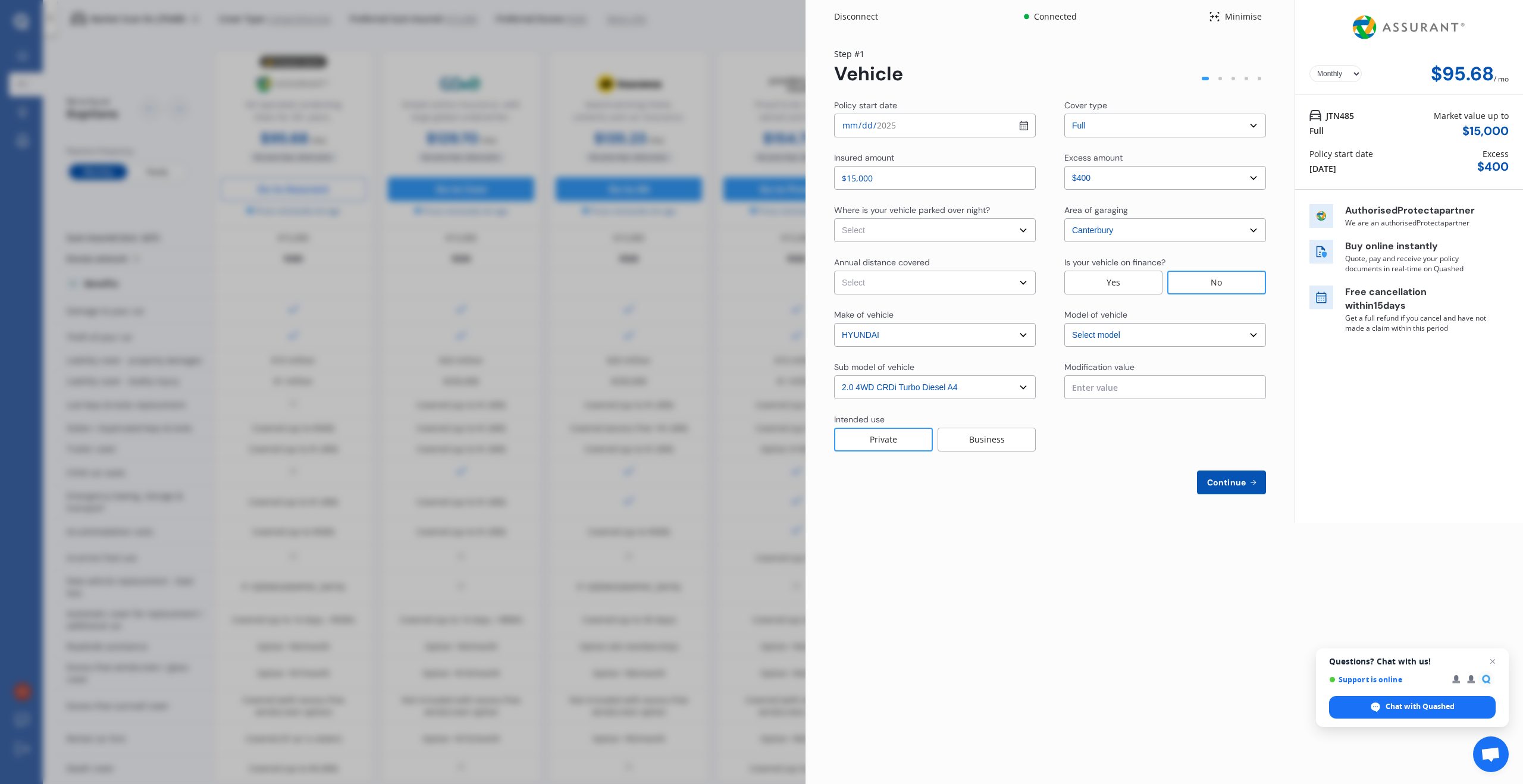
click at [876, 280] on select "Select Low (less than 15,000km per year) Average (15,000-30,000km per year) Hig…" at bounding box center [934, 282] width 202 height 24
select select "15000"
click at [999, 285] on select "Select Low (less than 15,000km per year) Average (15,000-30,000km per year) Hig…" at bounding box center [934, 282] width 202 height 24
click at [908, 228] on select "Select In a garage On own property On street or road" at bounding box center [934, 230] width 202 height 24
select select "On own property"
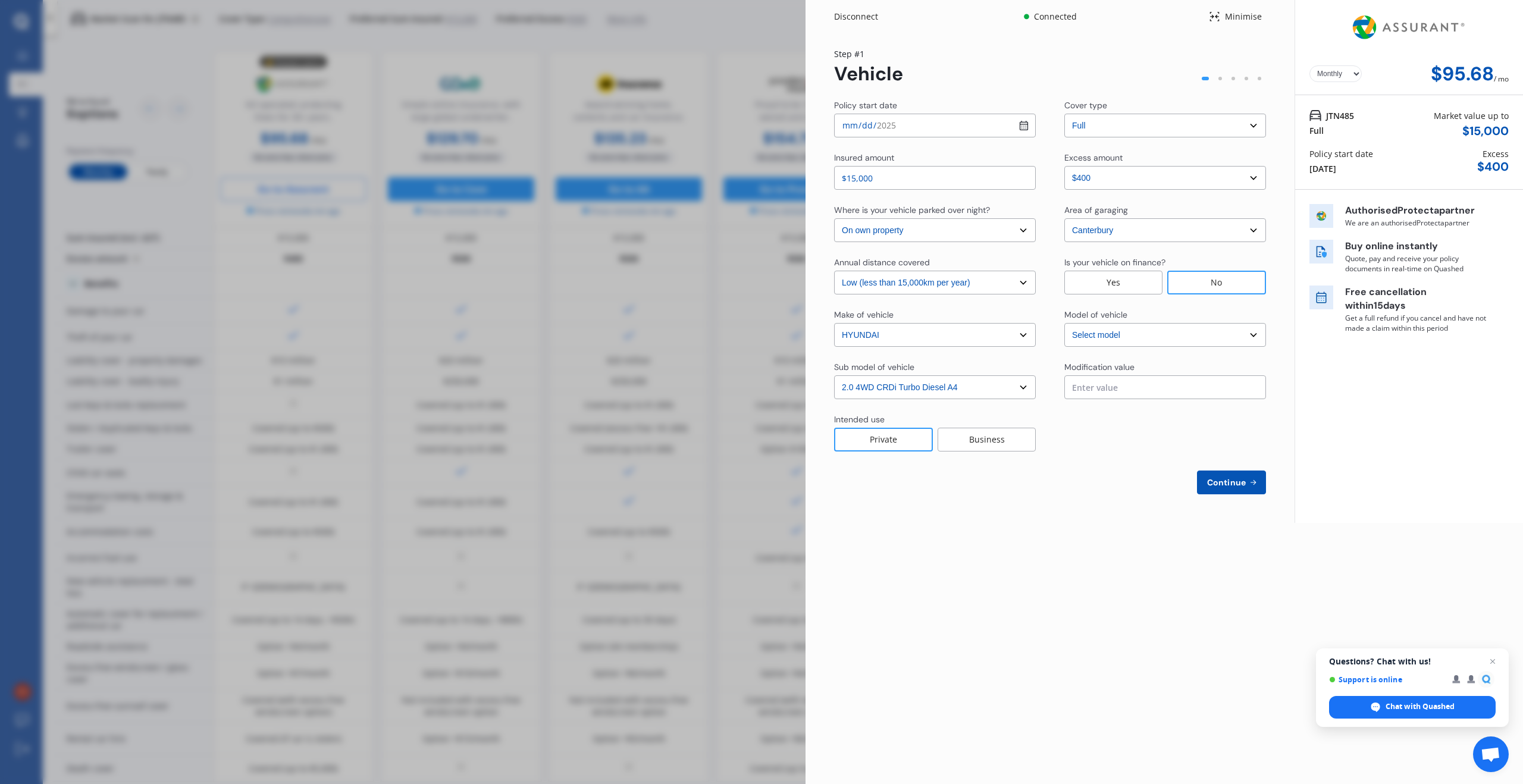
click at [1254, 483] on icon at bounding box center [1253, 482] width 10 height 9
select select "Miss"
select select "03"
select select "06"
select select "2001"
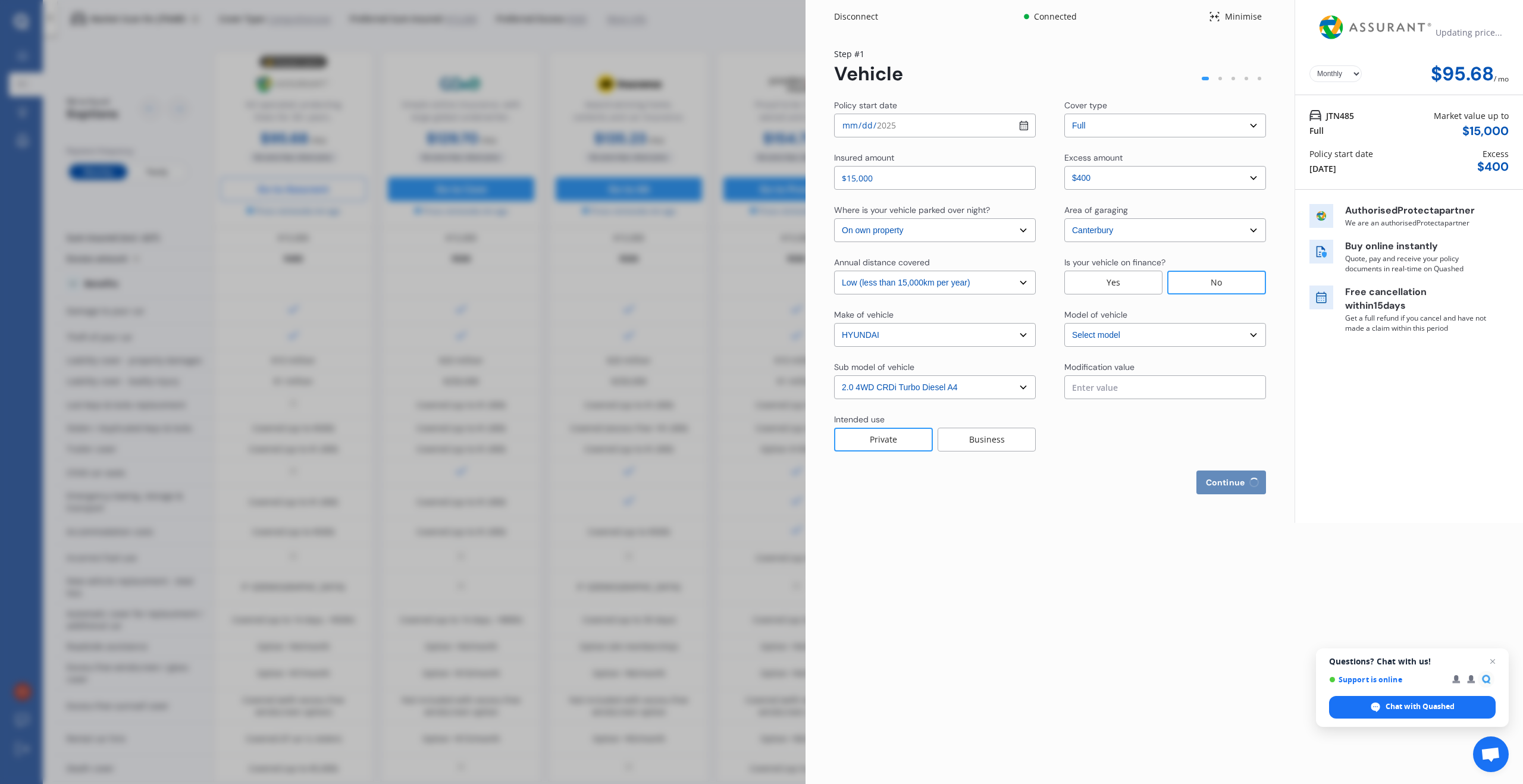
select select "full"
select select "more than 4 years"
select select "[GEOGRAPHIC_DATA]"
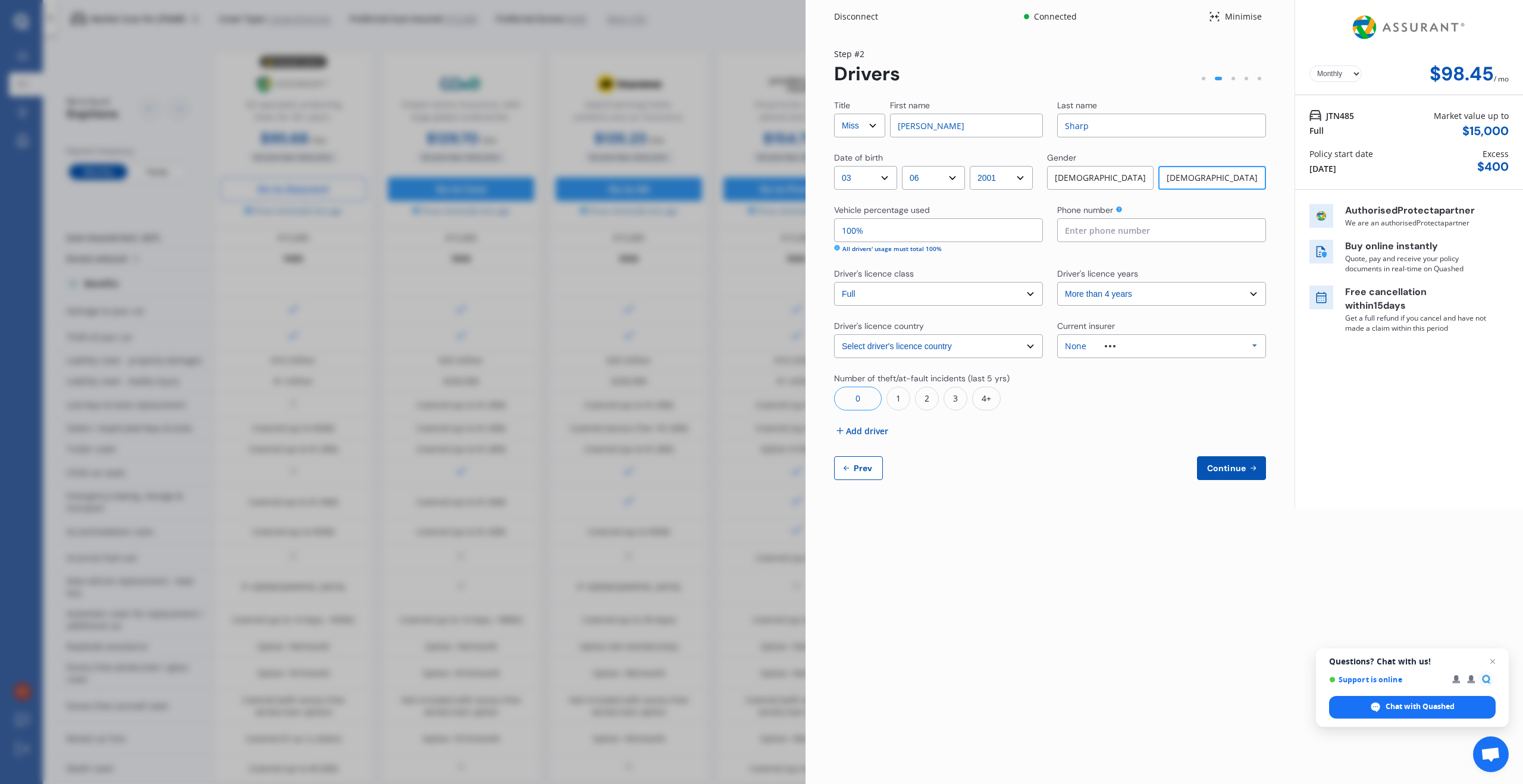
click at [1113, 229] on input at bounding box center [1161, 230] width 209 height 24
type input "0210778586"
click at [1117, 345] on div at bounding box center [1110, 346] width 47 height 2
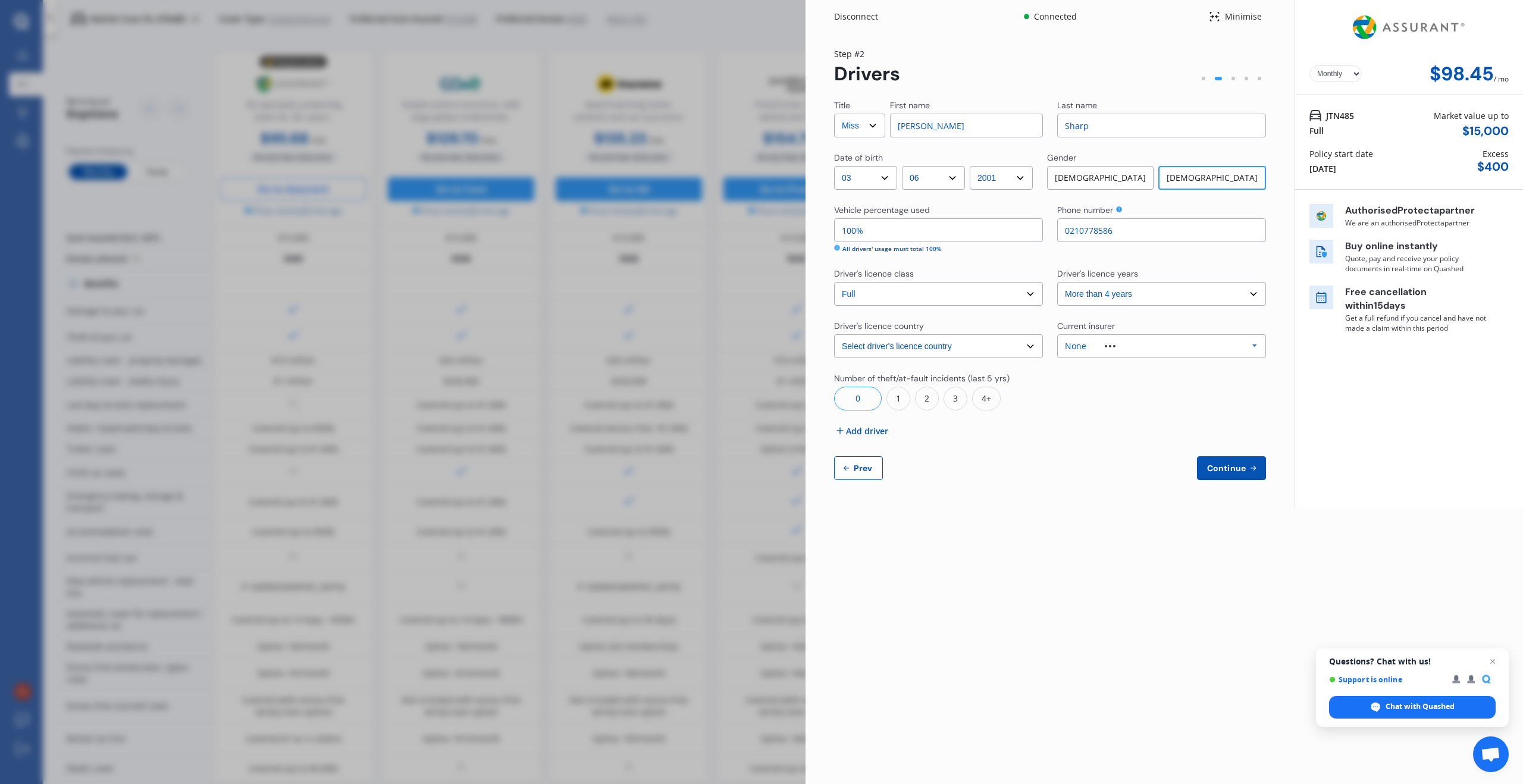
click at [1218, 467] on span "Continue" at bounding box center [1226, 468] width 43 height 9
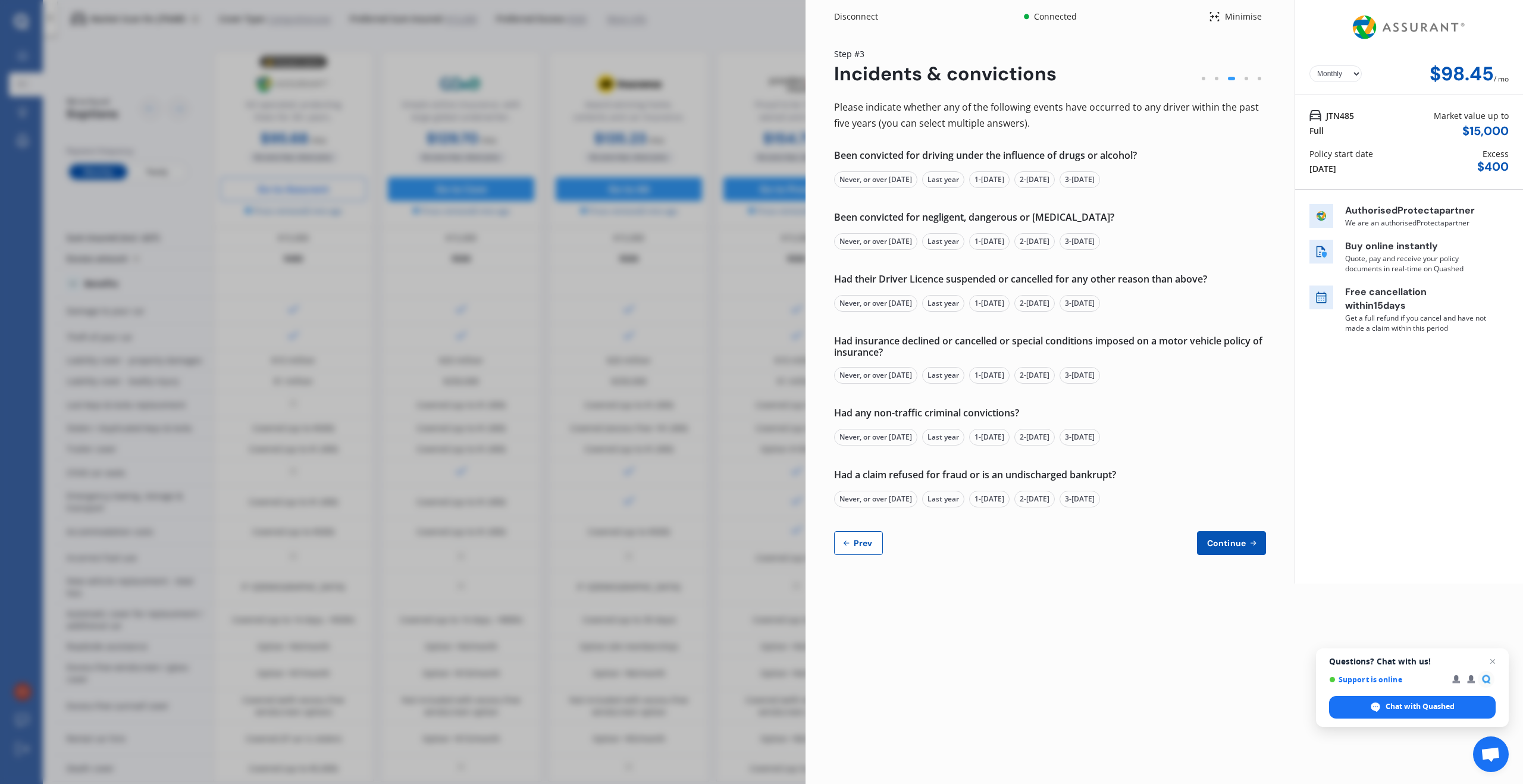
click at [896, 181] on div "Never, or over [DATE]" at bounding box center [875, 179] width 83 height 17
click at [891, 236] on div "Never, or over [DATE]" at bounding box center [875, 241] width 83 height 17
click at [888, 307] on div "Never, or over [DATE]" at bounding box center [875, 303] width 83 height 17
click at [896, 376] on div "Never, or over [DATE]" at bounding box center [875, 375] width 83 height 17
click at [888, 435] on div "Never, or over [DATE]" at bounding box center [875, 437] width 83 height 17
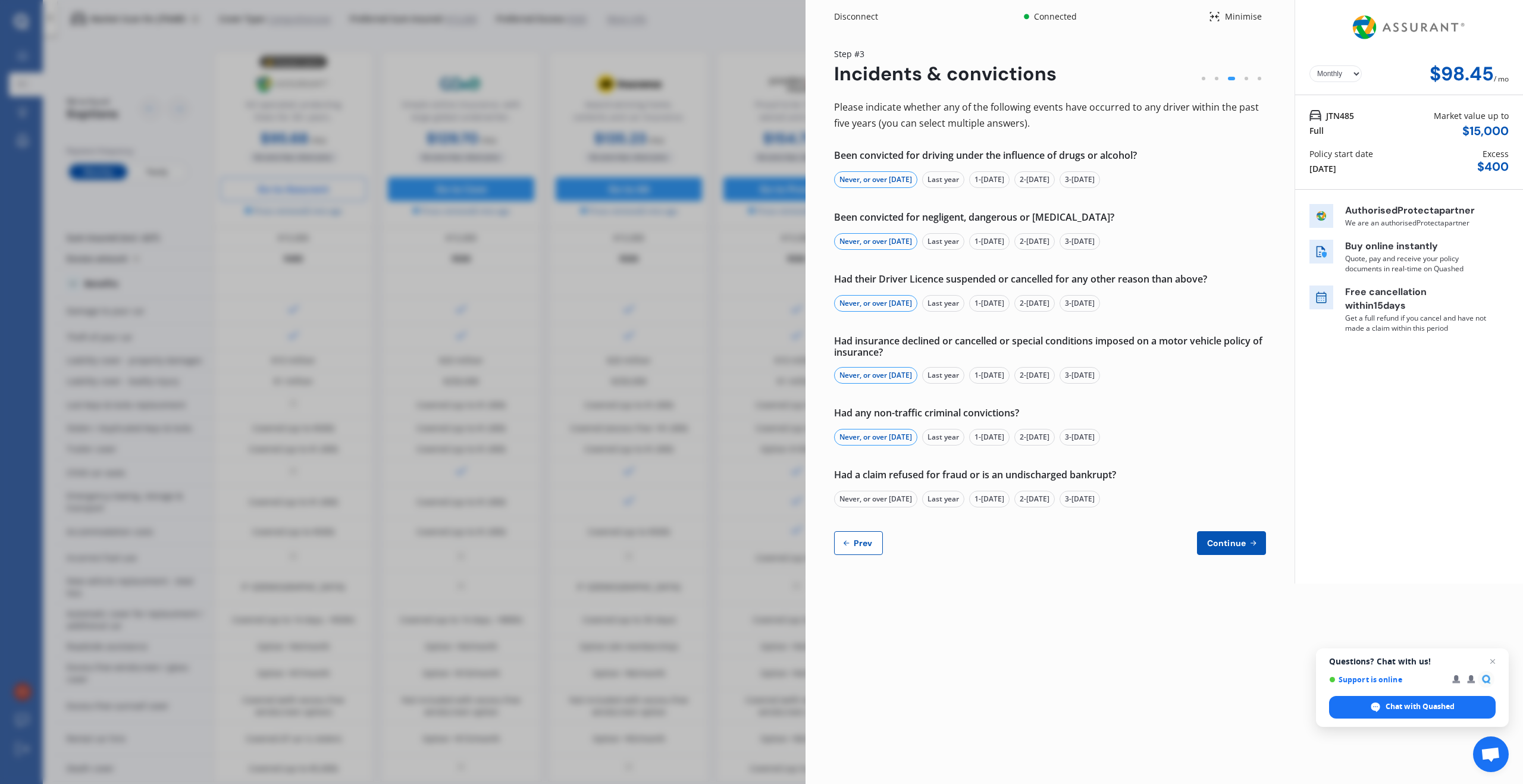
click at [886, 498] on div "Never, or over [DATE]" at bounding box center [875, 499] width 83 height 17
click at [1230, 545] on span "Continue" at bounding box center [1226, 543] width 43 height 9
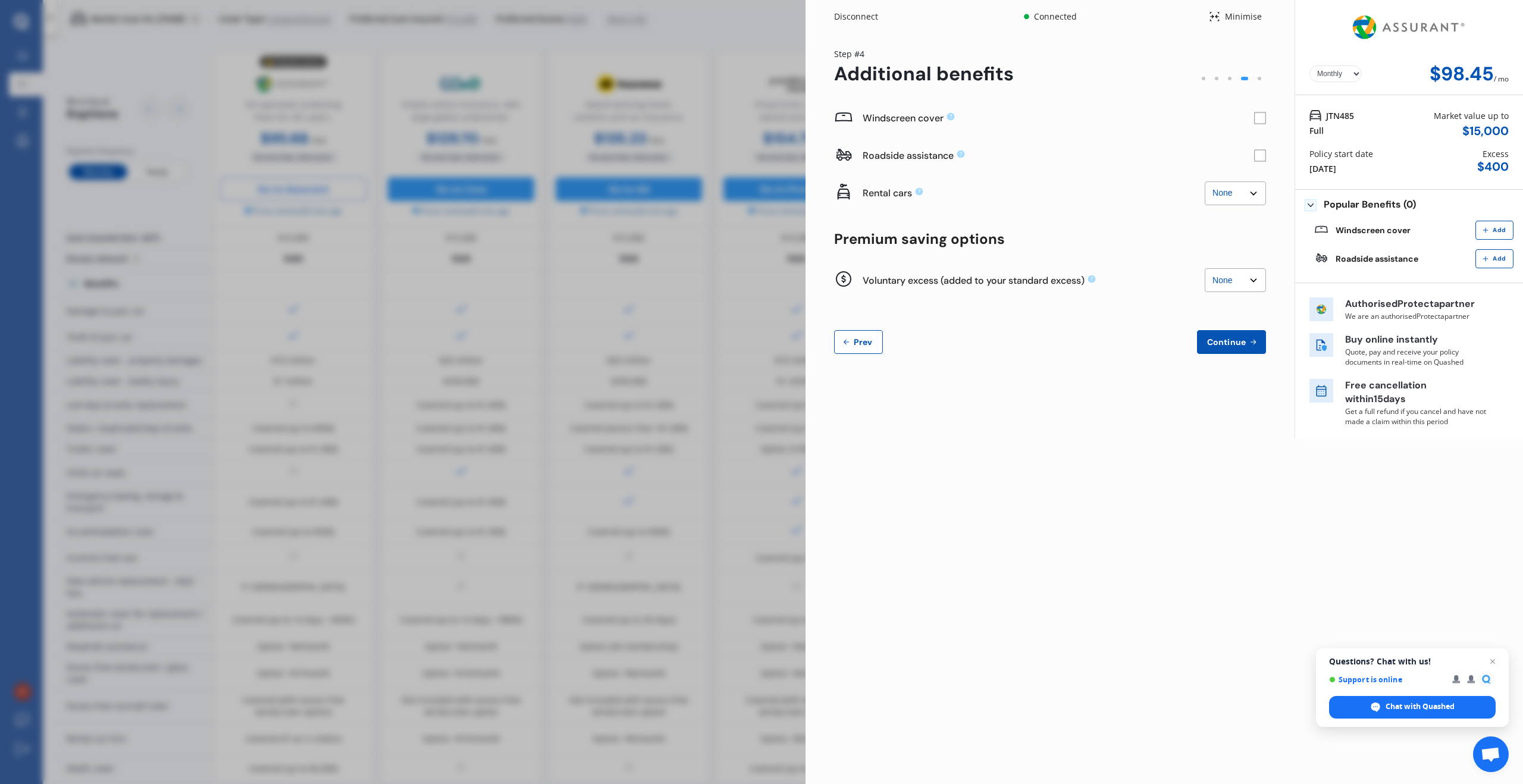
click at [1502, 225] on div "Add" at bounding box center [1495, 230] width 38 height 19
click at [1483, 232] on span "Remove" at bounding box center [1489, 232] width 28 height 11
click at [1261, 115] on rect at bounding box center [1260, 118] width 12 height 12
click at [1240, 285] on select "None $500 $1,000" at bounding box center [1235, 280] width 62 height 24
click at [1276, 285] on div "Yearly Monthly $104.49 / mo Step # 4 Additional benefits Windscreen cover Addit…" at bounding box center [1050, 208] width 489 height 349
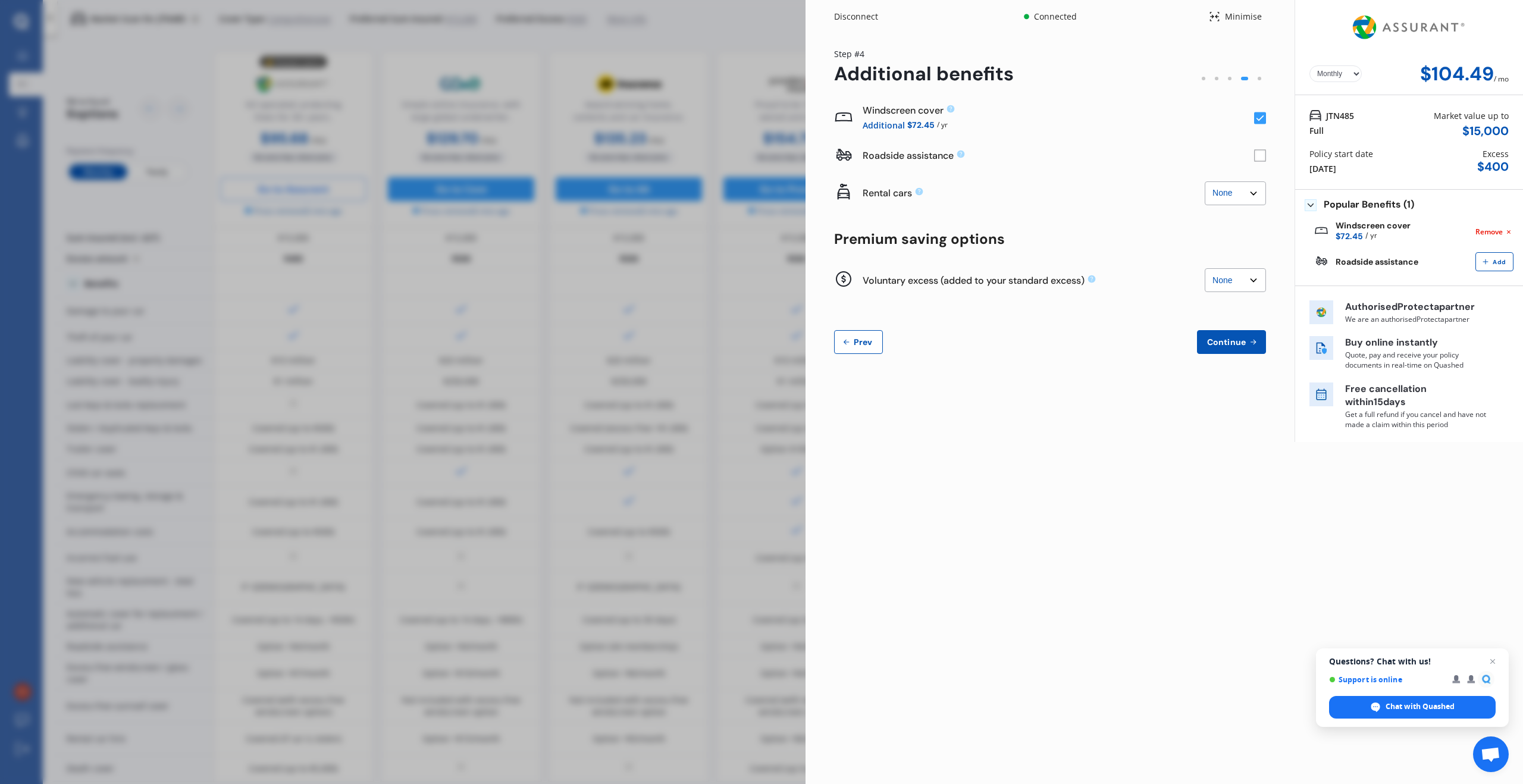
click at [1250, 283] on select "None $500 $1,000" at bounding box center [1235, 280] width 62 height 24
click at [1239, 285] on select "None $500 $1,000" at bounding box center [1235, 280] width 62 height 24
click at [1231, 285] on select "None $500 $1,000" at bounding box center [1235, 280] width 62 height 24
select select "0"
click at [1238, 343] on span "Continue" at bounding box center [1226, 342] width 43 height 9
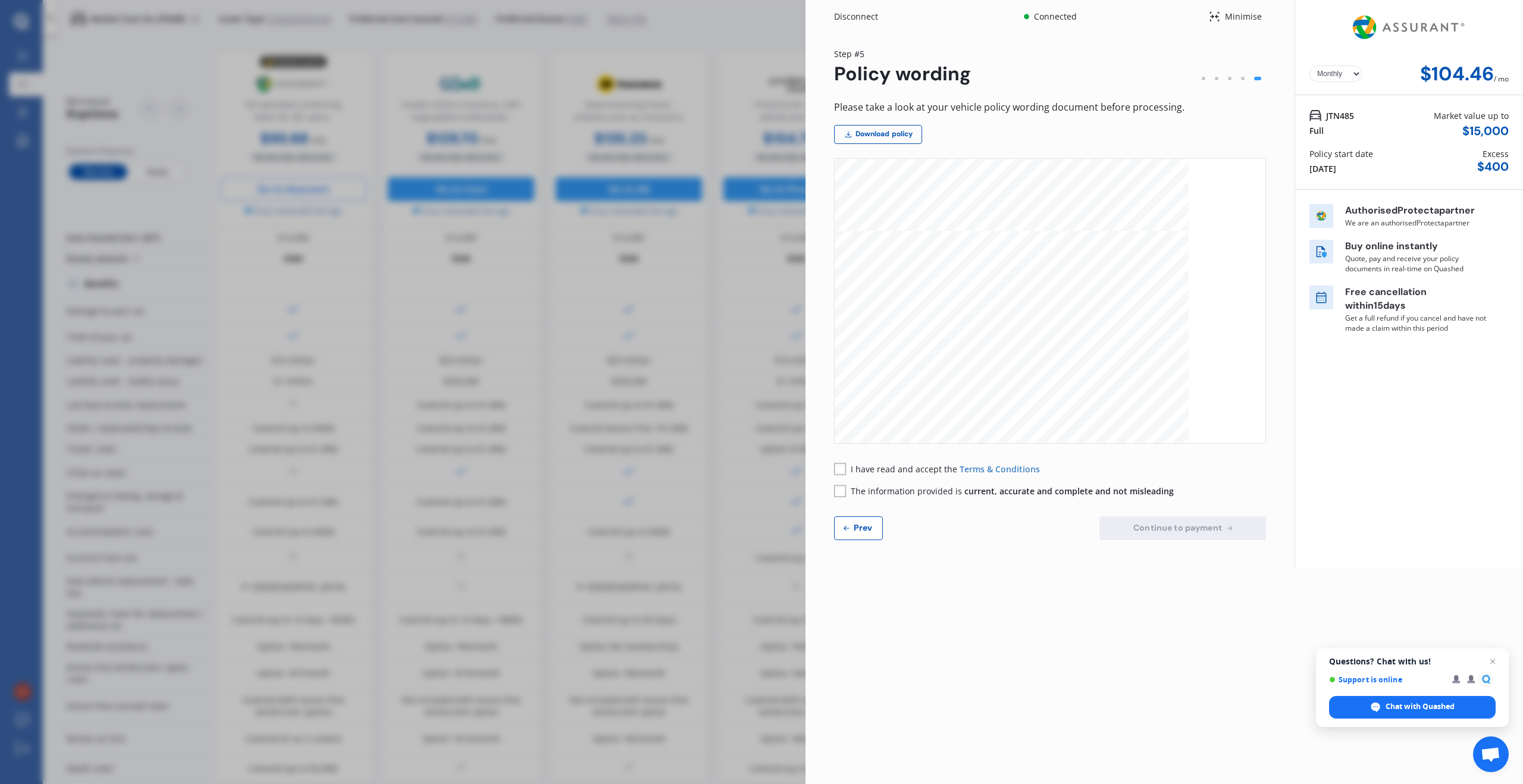
scroll to position [443, 0]
click at [865, 517] on button "Prev" at bounding box center [858, 528] width 49 height 24
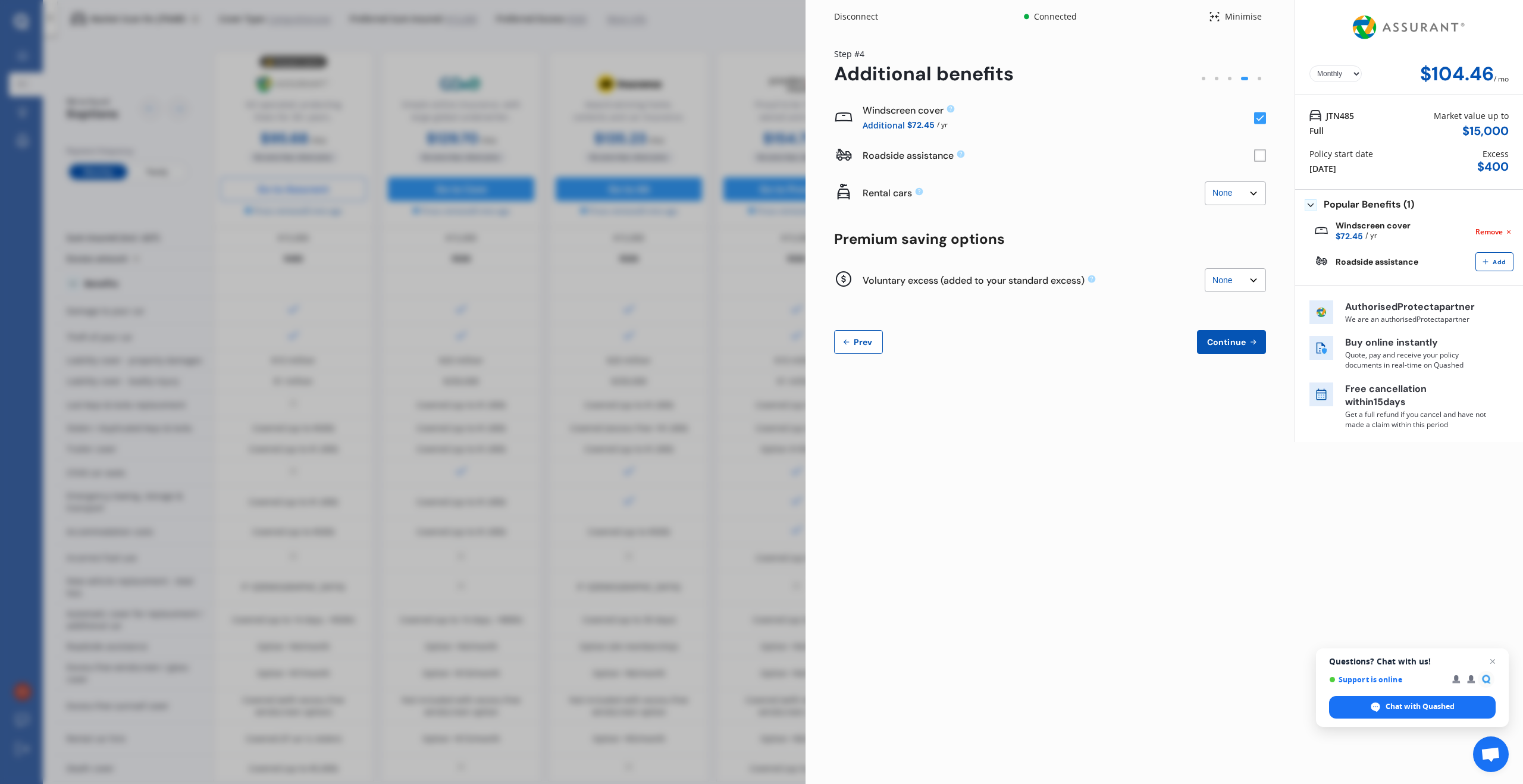
click at [1233, 344] on span "Continue" at bounding box center [1226, 342] width 43 height 9
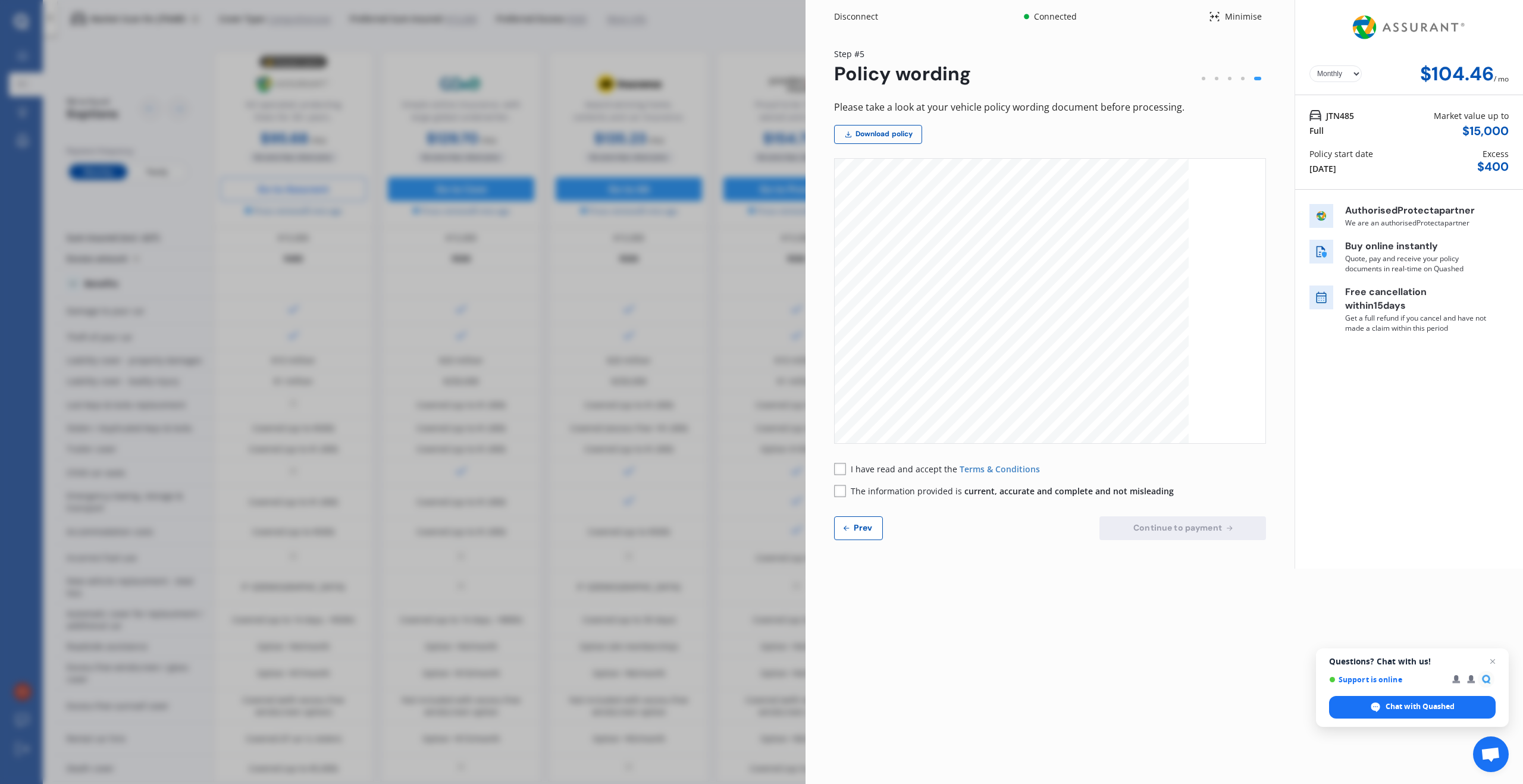
click at [1345, 71] on select "Yearly Monthly" at bounding box center [1336, 74] width 52 height 17
select select "Yearly"
click at [738, 371] on div "Disconnect Connected Minimise Yearly Monthly $1,252.64 / yr Step # 5 Policy wor…" at bounding box center [761, 392] width 1523 height 784
click at [850, 17] on div "Disconnect" at bounding box center [862, 17] width 57 height 12
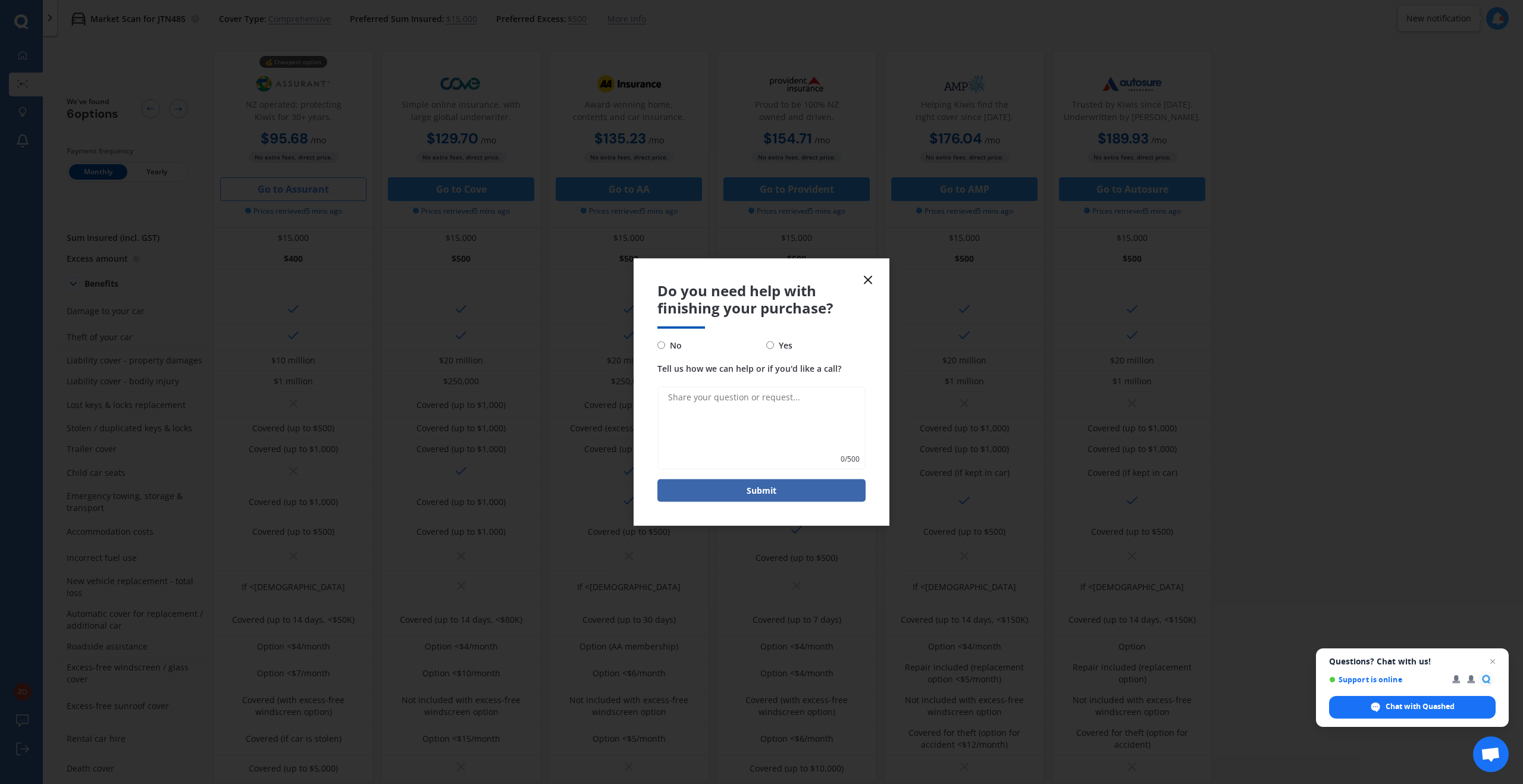
drag, startPoint x: 881, startPoint y: 267, endPoint x: 874, endPoint y: 277, distance: 12.2
click at [881, 267] on form "Do you need help with finishing your purchase? No Yes Tell us how we can help o…" at bounding box center [762, 392] width 256 height 267
click at [869, 281] on line at bounding box center [868, 280] width 7 height 7
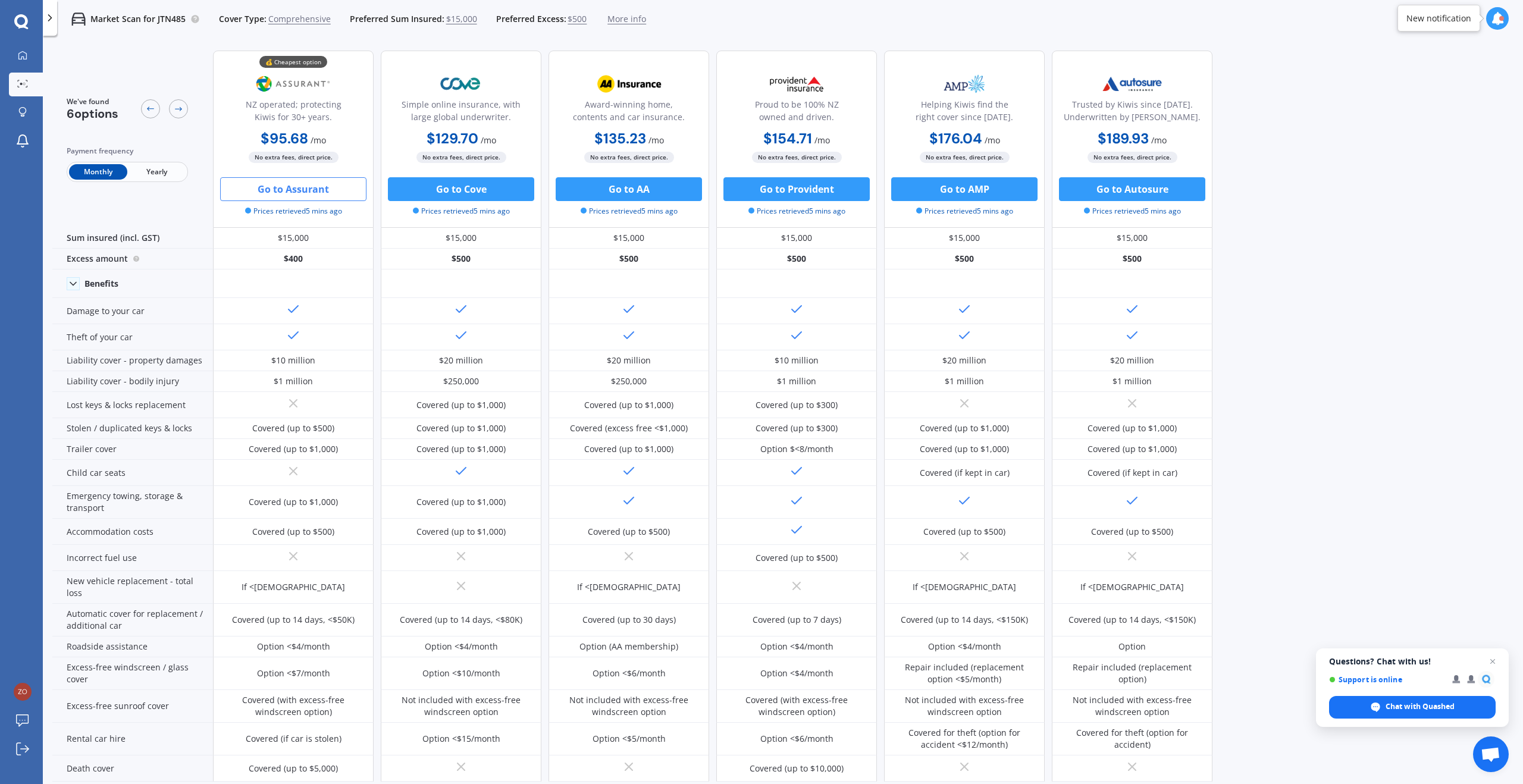
click at [150, 172] on span "Yearly" at bounding box center [156, 172] width 58 height 16
